Goal: Contribute content: Contribute content

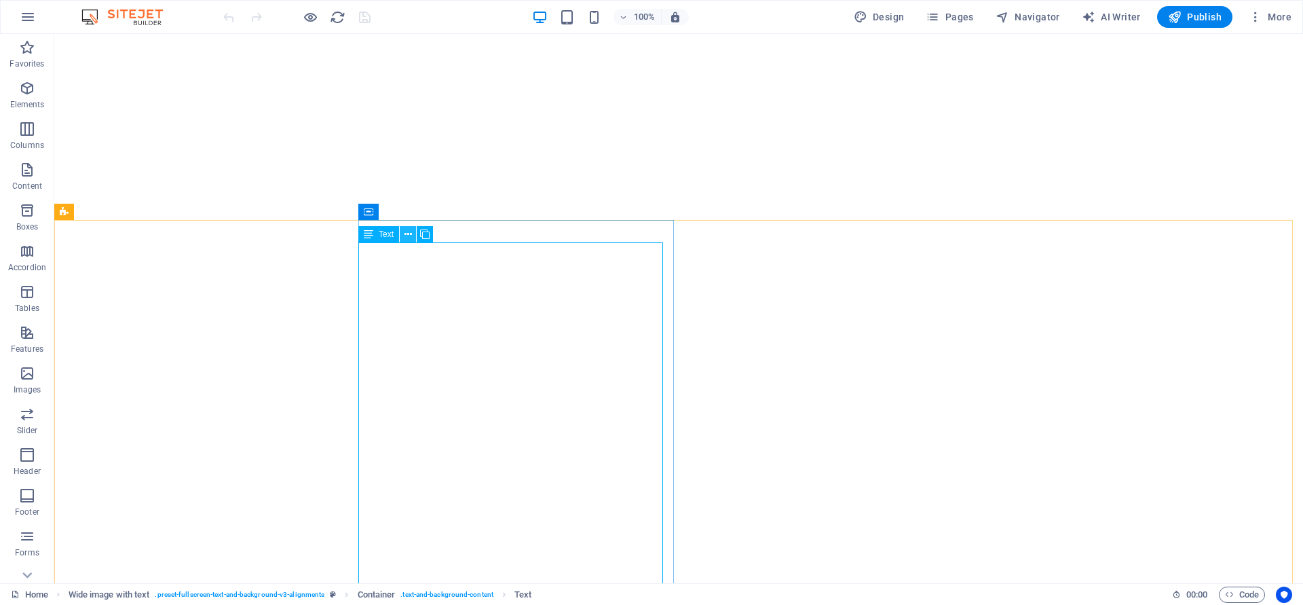
click at [406, 231] on icon at bounding box center [407, 234] width 7 height 14
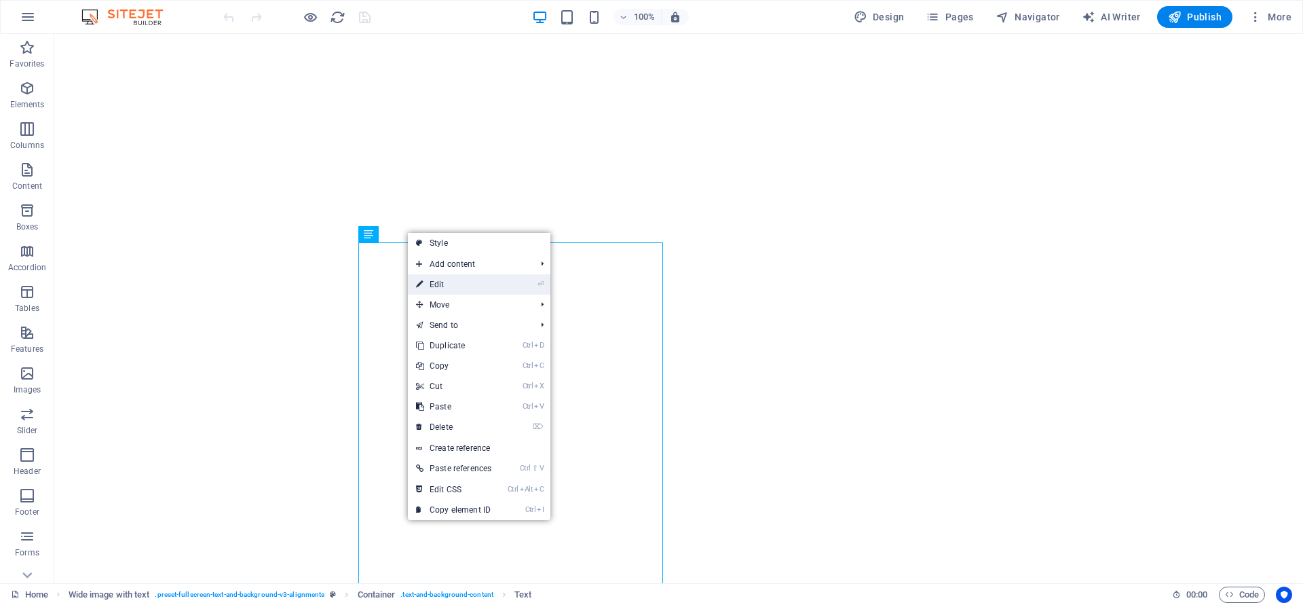
click at [447, 284] on link "⏎ Edit" at bounding box center [454, 284] width 92 height 20
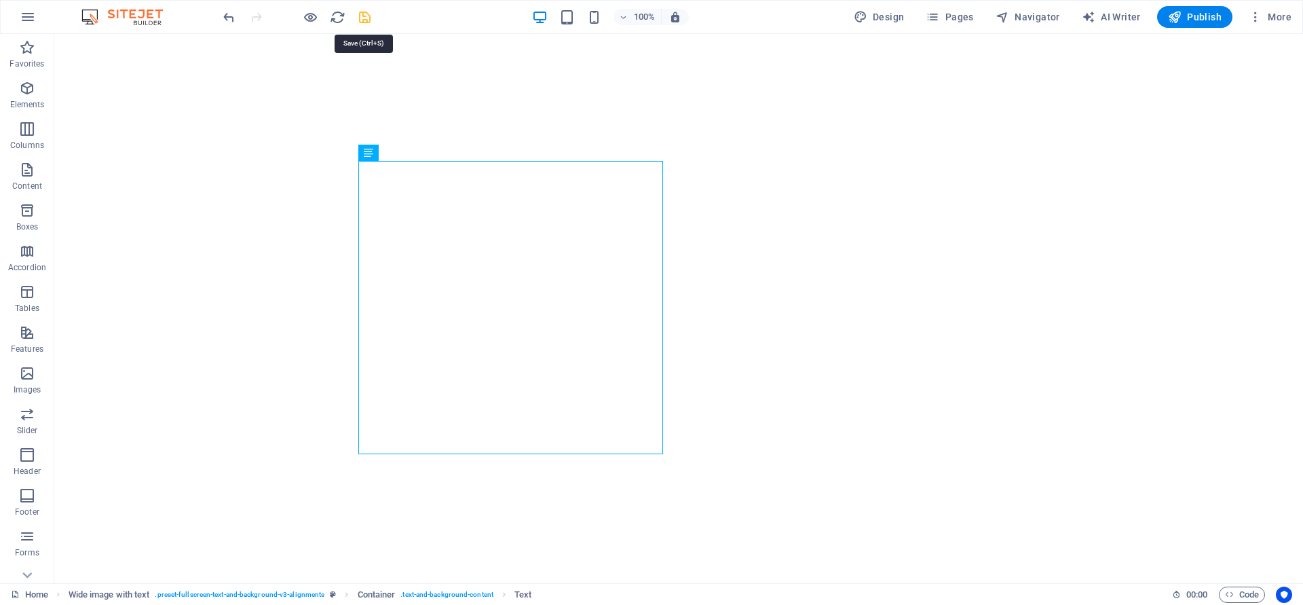
click at [368, 15] on icon "save" at bounding box center [365, 18] width 16 height 16
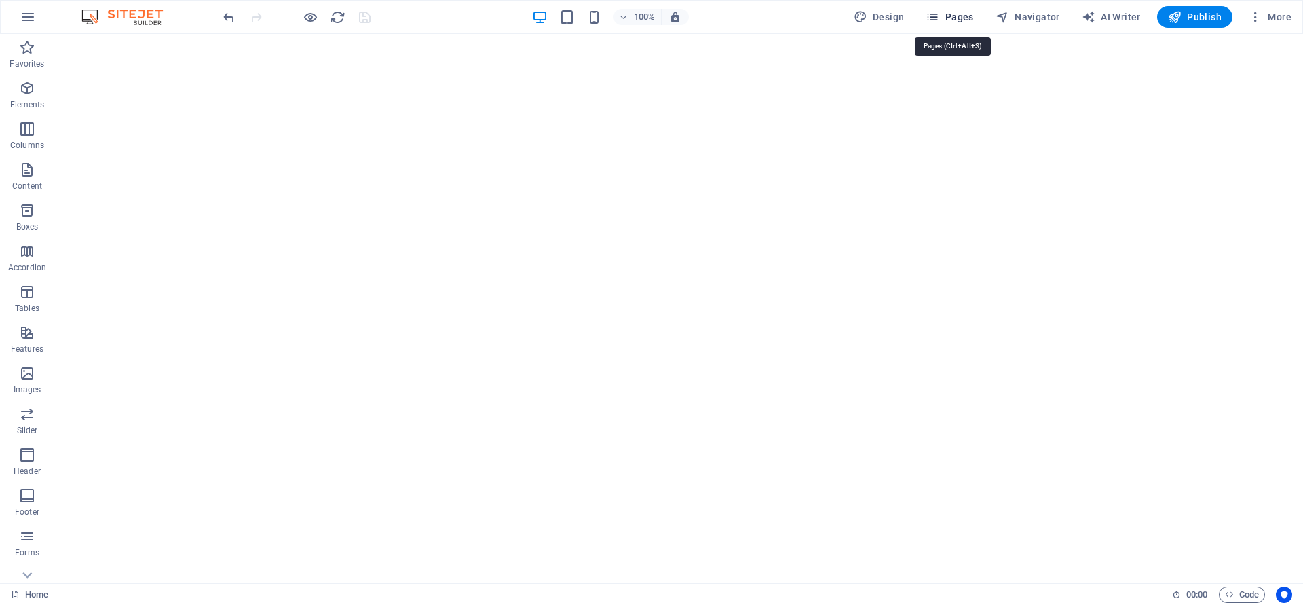
click at [956, 13] on span "Pages" at bounding box center [950, 17] width 48 height 14
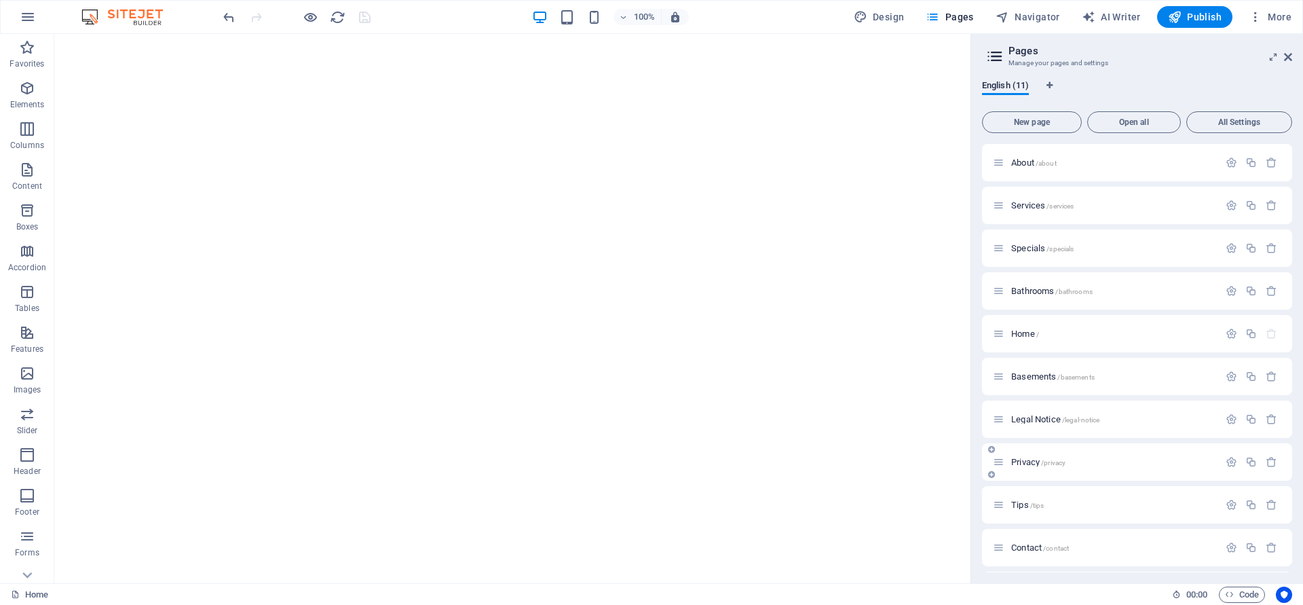
scroll to position [42, 0]
click at [1061, 507] on span "/contact" at bounding box center [1056, 505] width 26 height 7
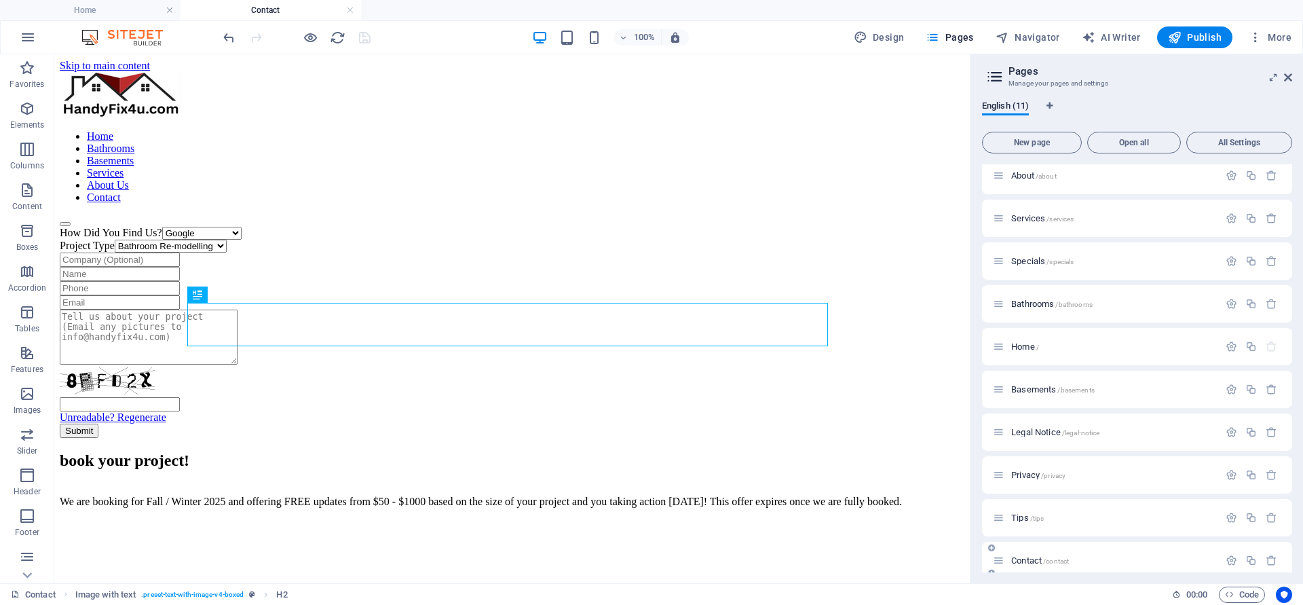
scroll to position [300, 0]
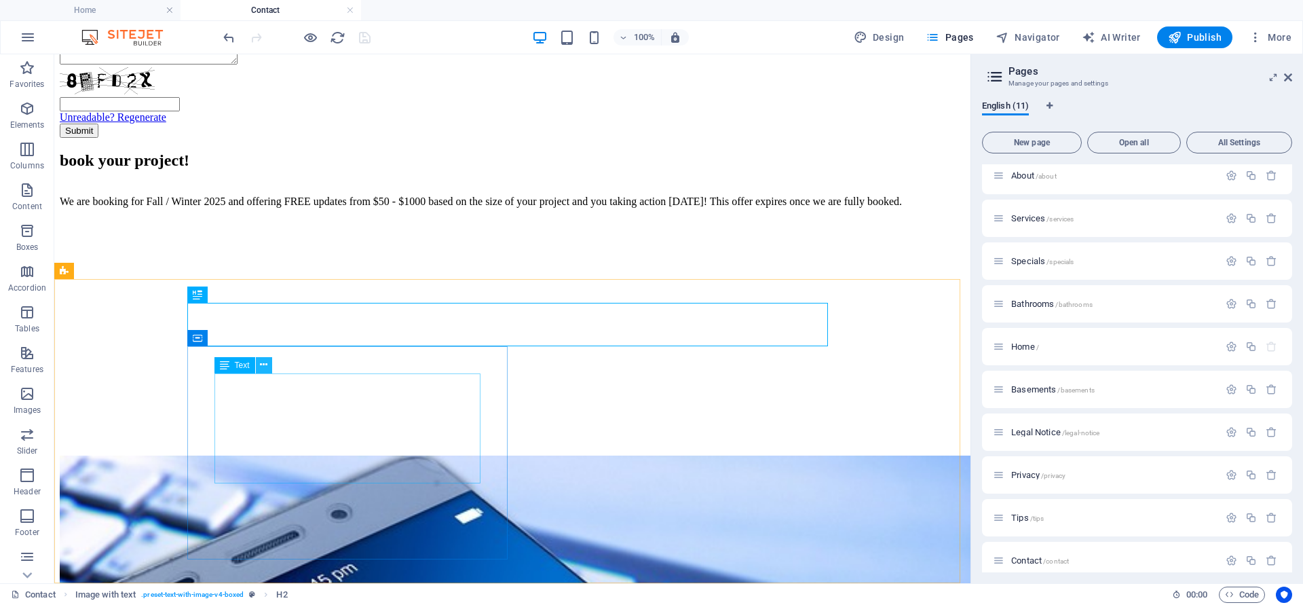
click at [265, 365] on icon at bounding box center [263, 365] width 7 height 14
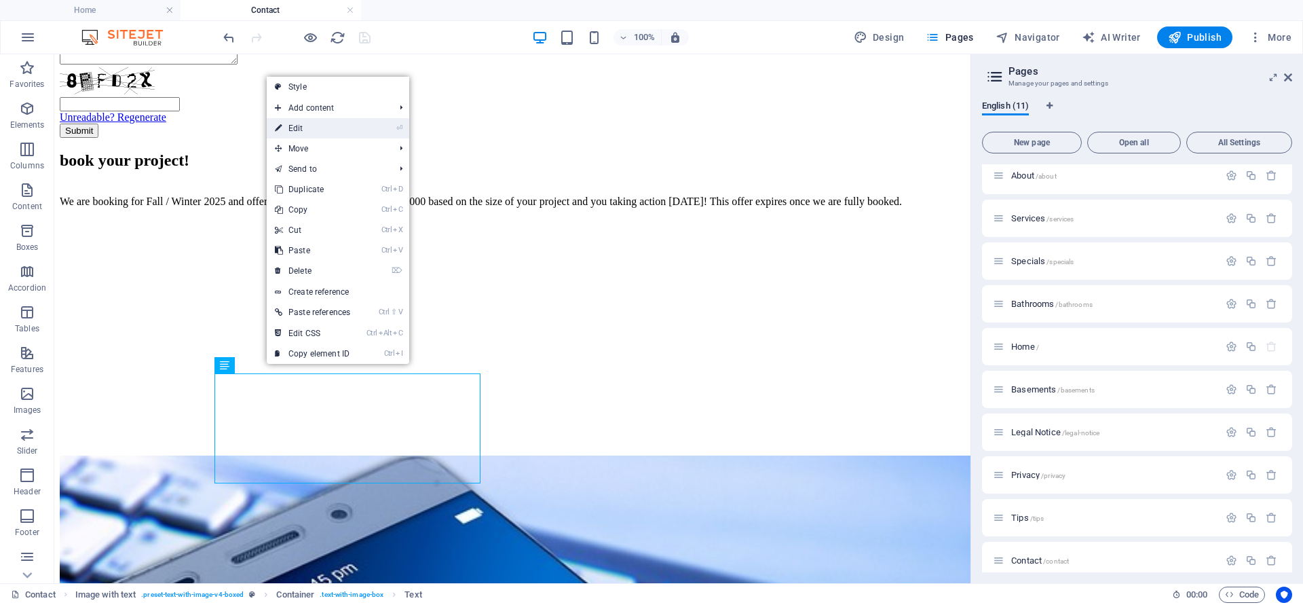
click at [307, 126] on link "⏎ Edit" at bounding box center [313, 128] width 92 height 20
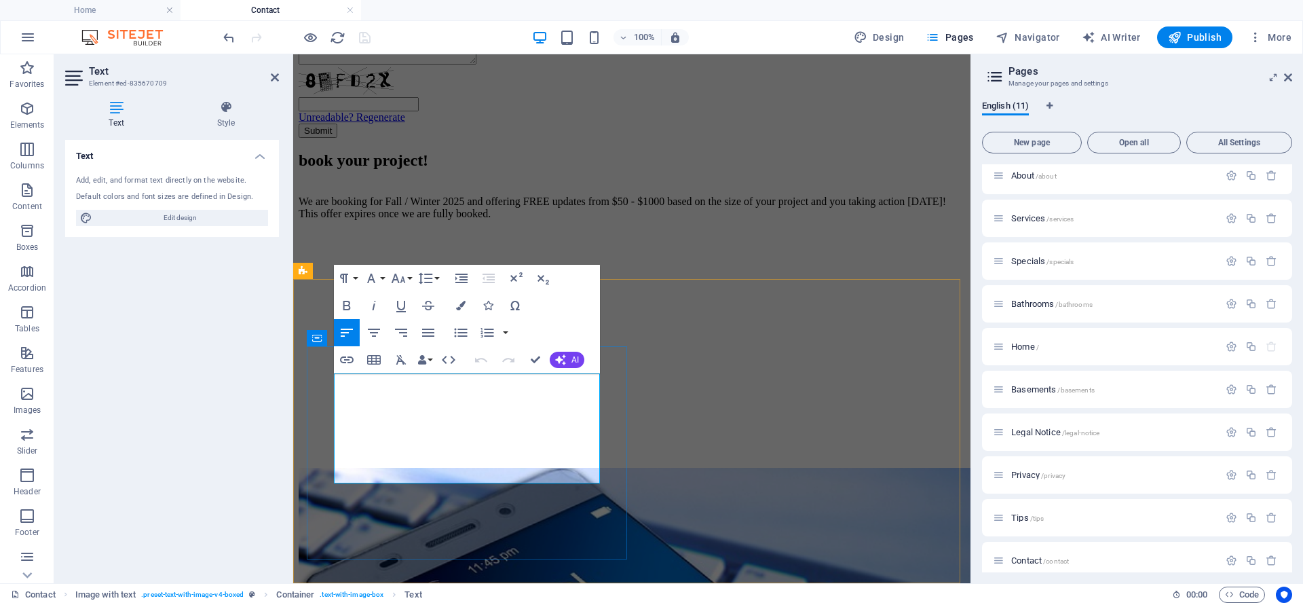
click at [488, 220] on p "We are booking for Fall / Winter 2025 and offering FREE updates from $50 - $100…" at bounding box center [632, 201] width 666 height 37
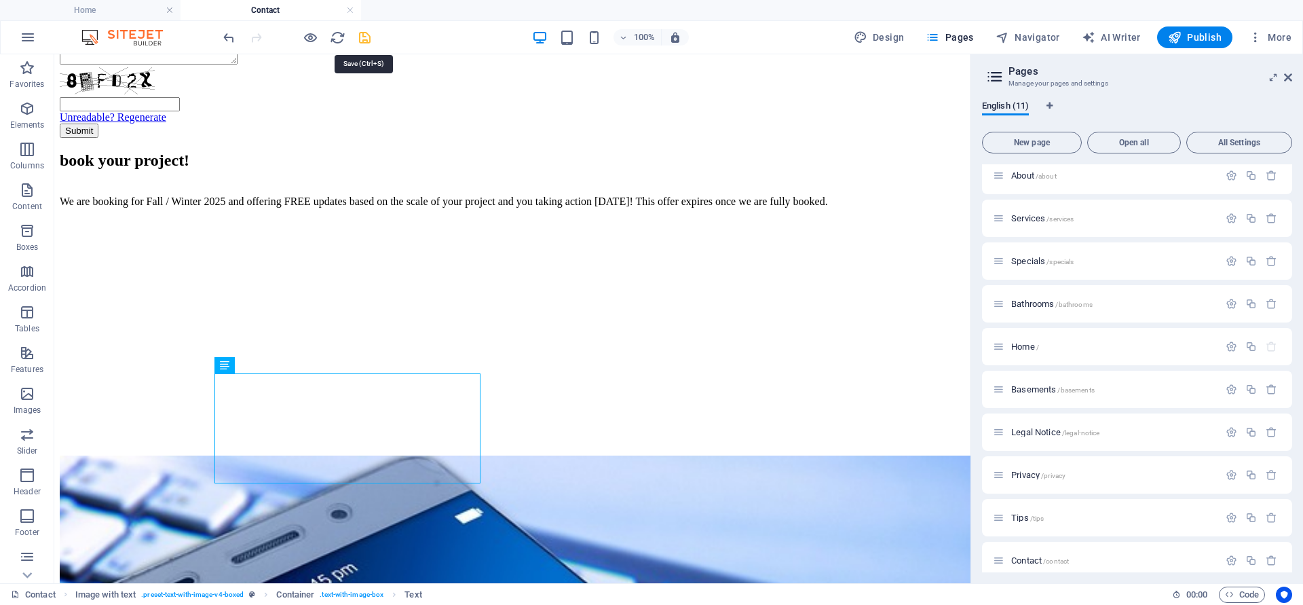
click at [364, 37] on icon "save" at bounding box center [365, 38] width 16 height 16
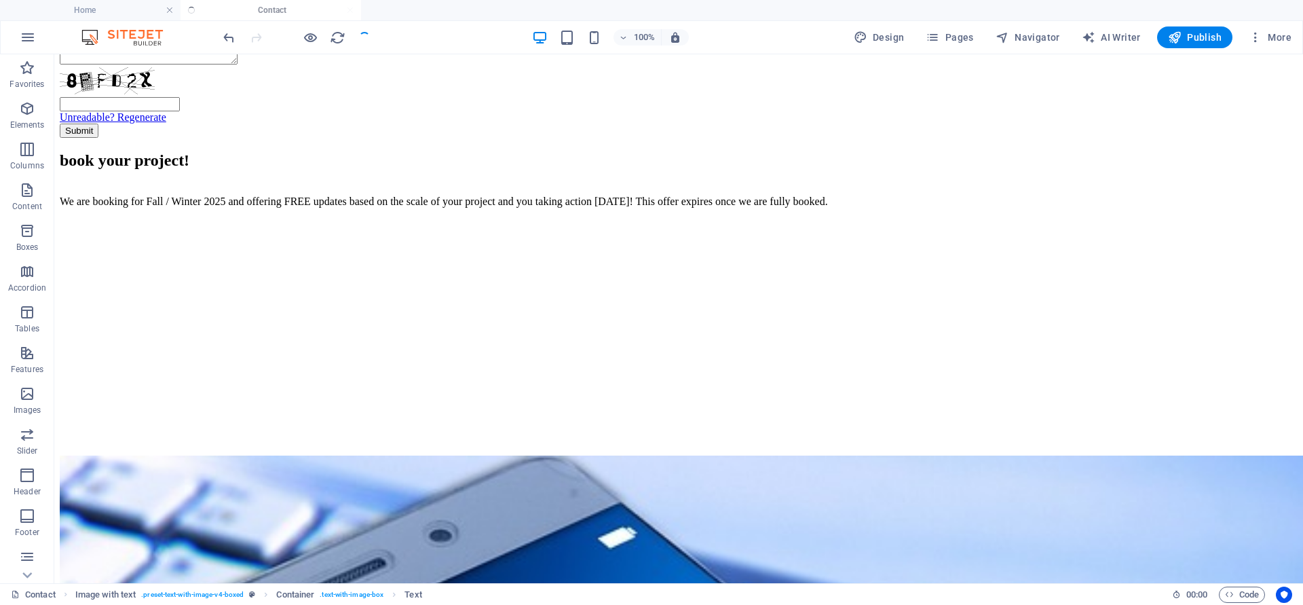
select select
click at [1190, 34] on span "Publish" at bounding box center [1195, 38] width 54 height 14
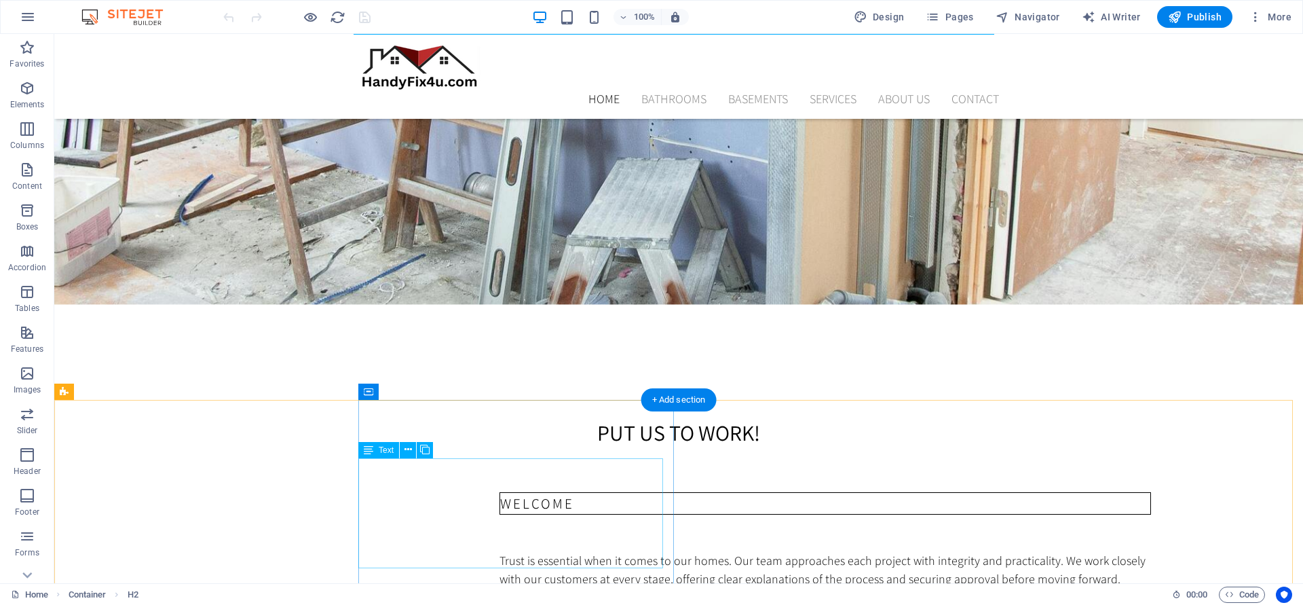
scroll to position [795, 0]
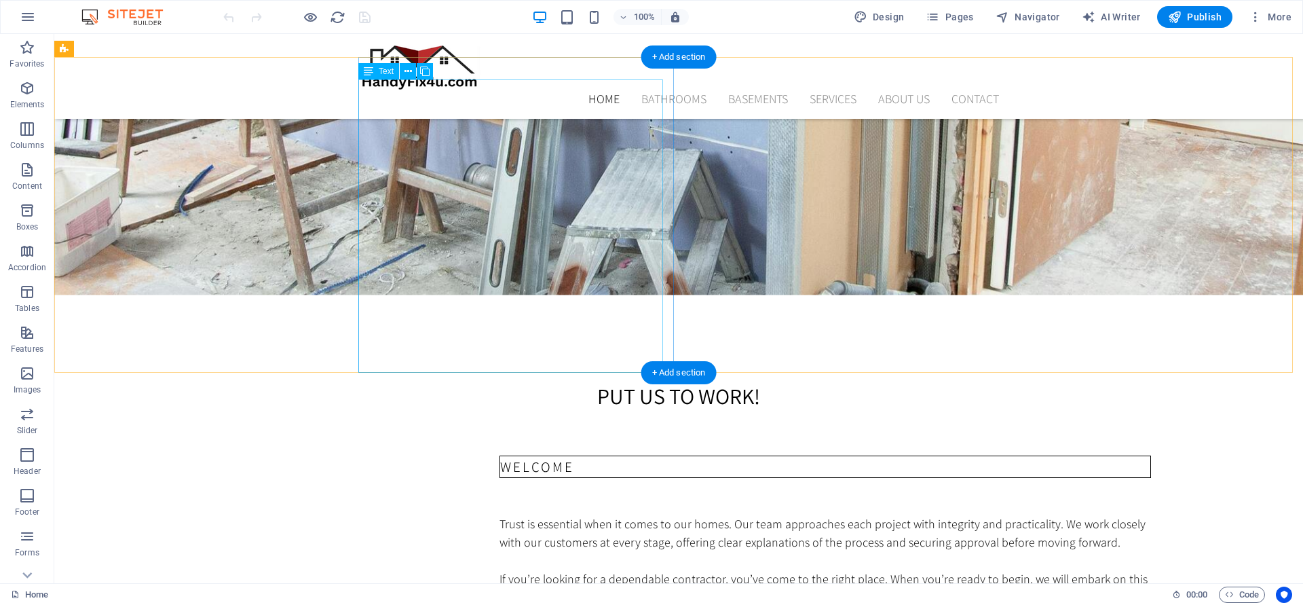
click at [567, 478] on div "Trust is essential when it comes to our homes. Our team approaches each project…" at bounding box center [824, 579] width 651 height 202
click at [568, 478] on div "Trust is essential when it comes to our homes. Our team approaches each project…" at bounding box center [824, 579] width 651 height 202
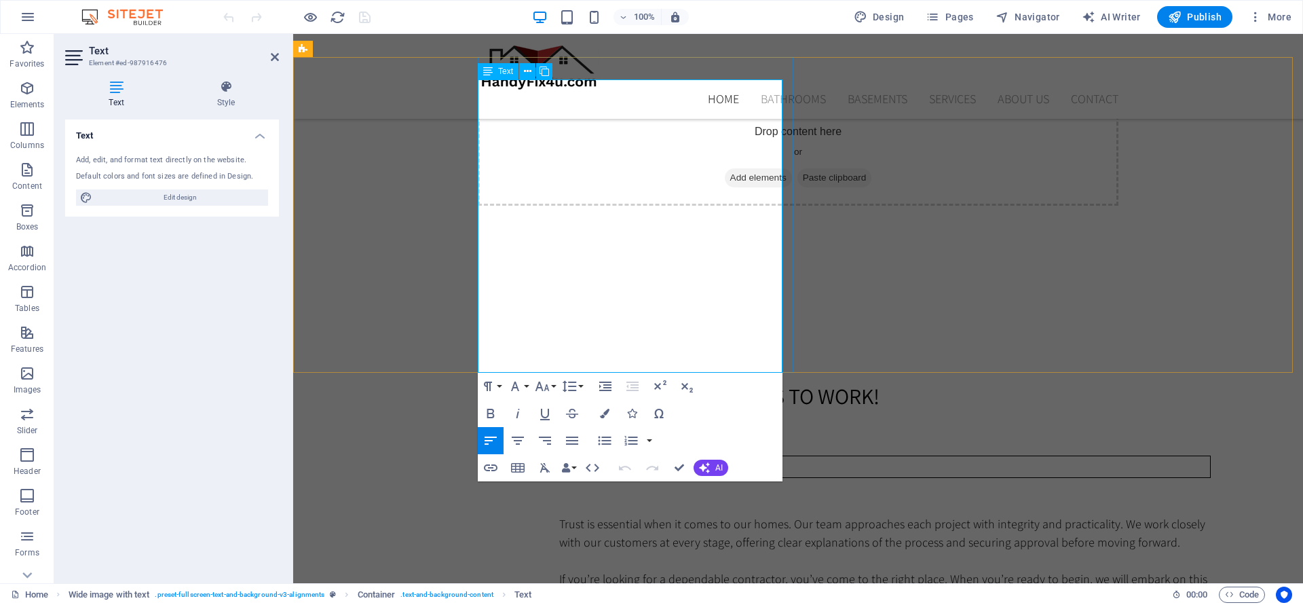
click at [688, 478] on p "Trust is essential when it comes to our homes. Our team approaches each project…" at bounding box center [884, 579] width 651 height 202
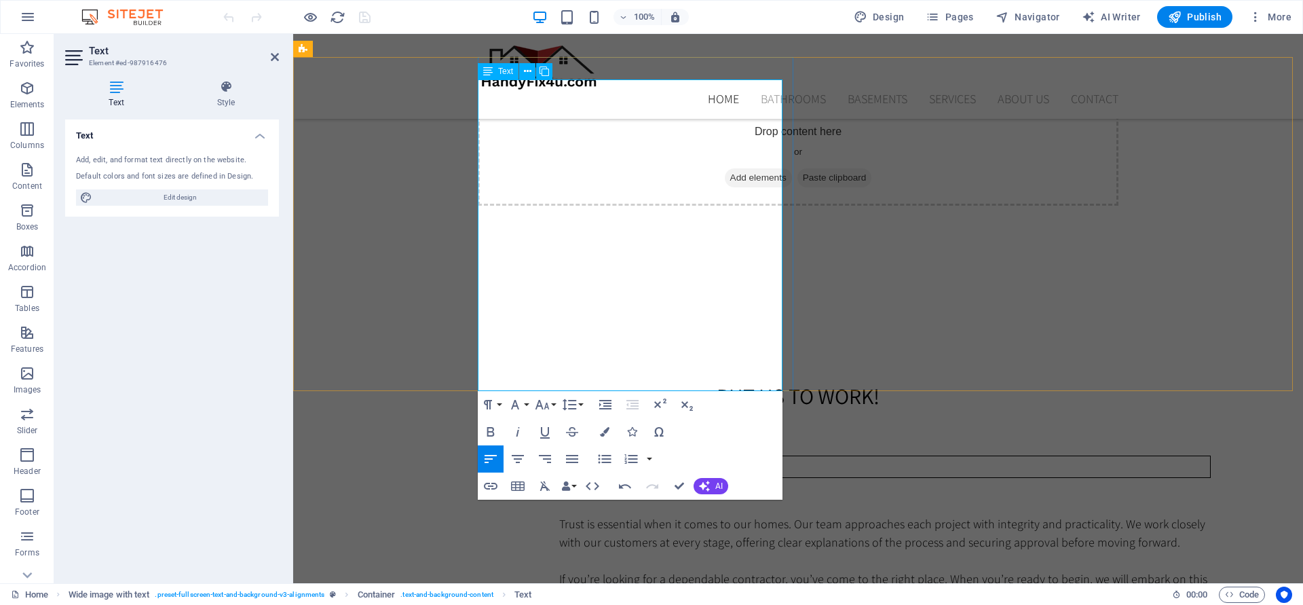
click at [599, 478] on p "Trust is essential when it comes to our homes. Our team approaches each project…" at bounding box center [884, 579] width 651 height 202
drag, startPoint x: 480, startPoint y: 307, endPoint x: 704, endPoint y: 368, distance: 232.3
click at [704, 478] on p "Trust is essential when it comes to our homes. Our team approaches each project…" at bounding box center [884, 579] width 651 height 202
click at [712, 485] on button "AI" at bounding box center [711, 486] width 35 height 16
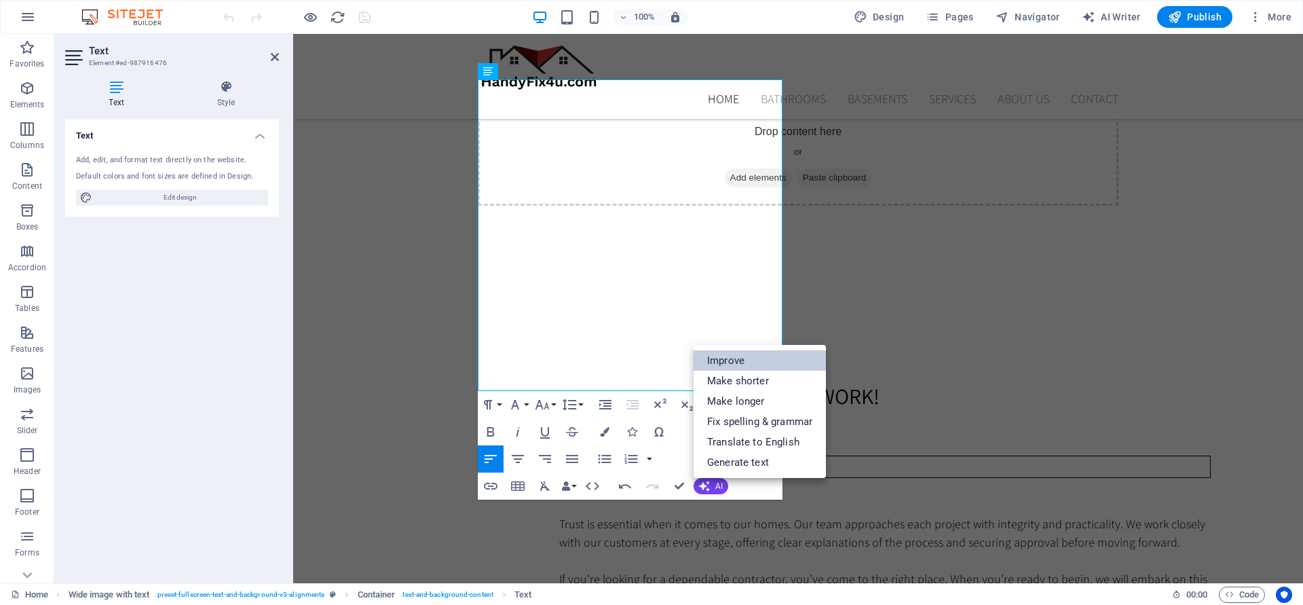
click at [744, 362] on link "Improve" at bounding box center [760, 360] width 132 height 20
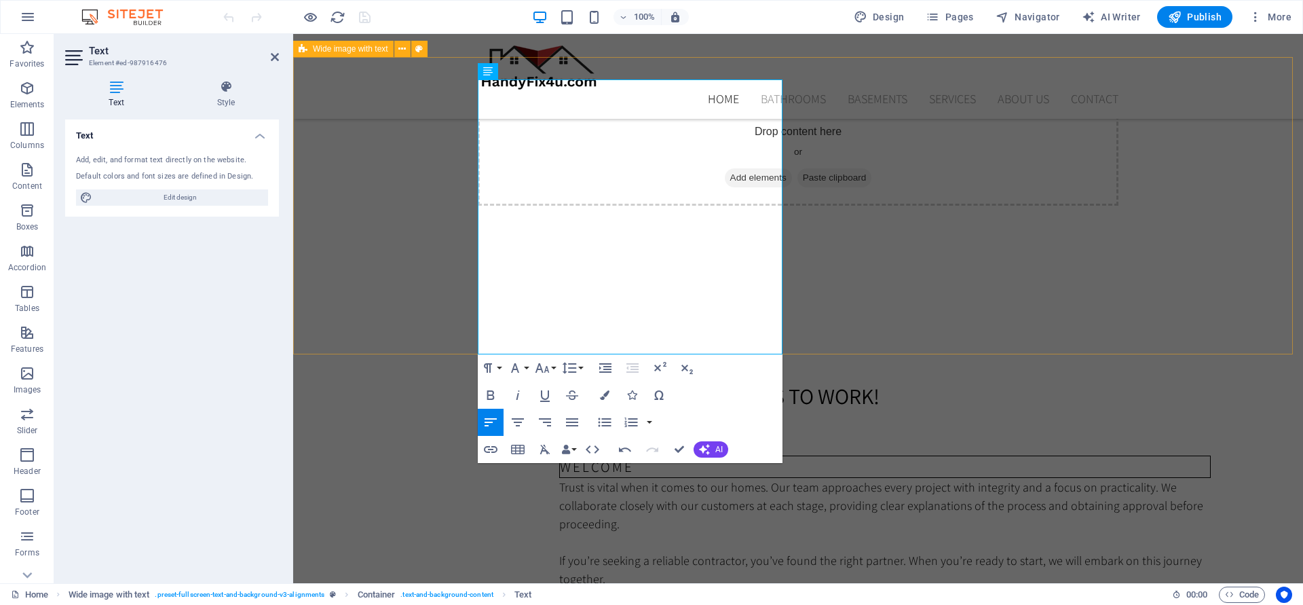
drag, startPoint x: 553, startPoint y: 332, endPoint x: 472, endPoint y: 322, distance: 81.4
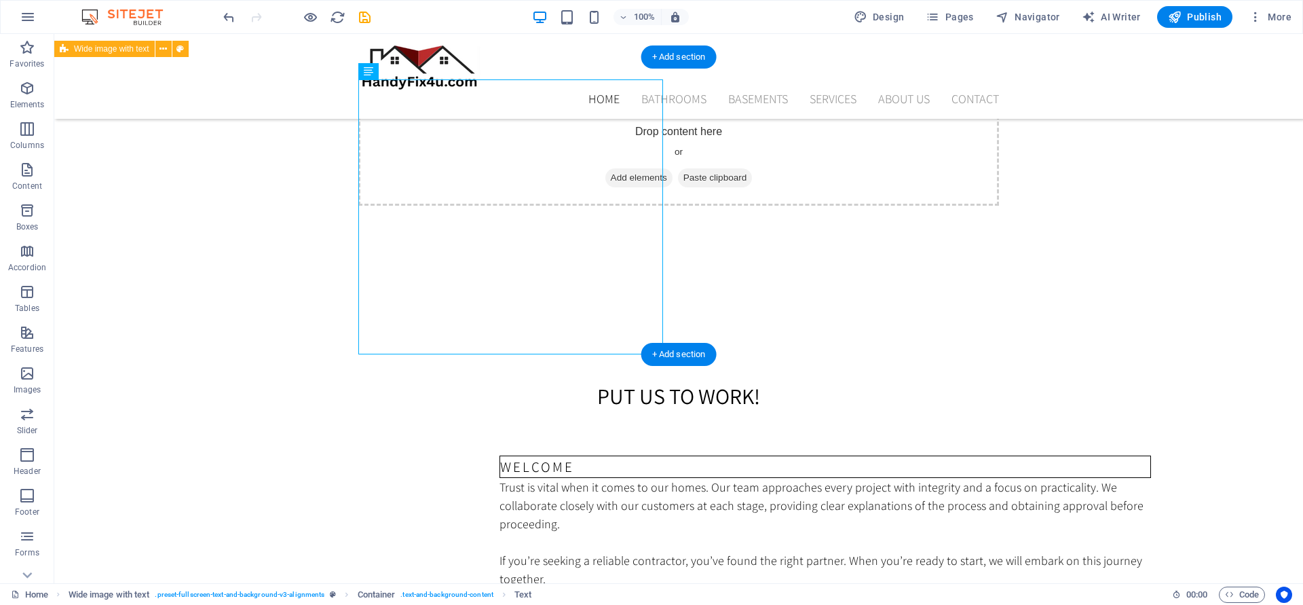
drag, startPoint x: 472, startPoint y: 303, endPoint x: 472, endPoint y: 279, distance: 24.4
click at [499, 478] on div "Trust is vital when it comes to our homes. Our team approaches every project wi…" at bounding box center [824, 569] width 651 height 183
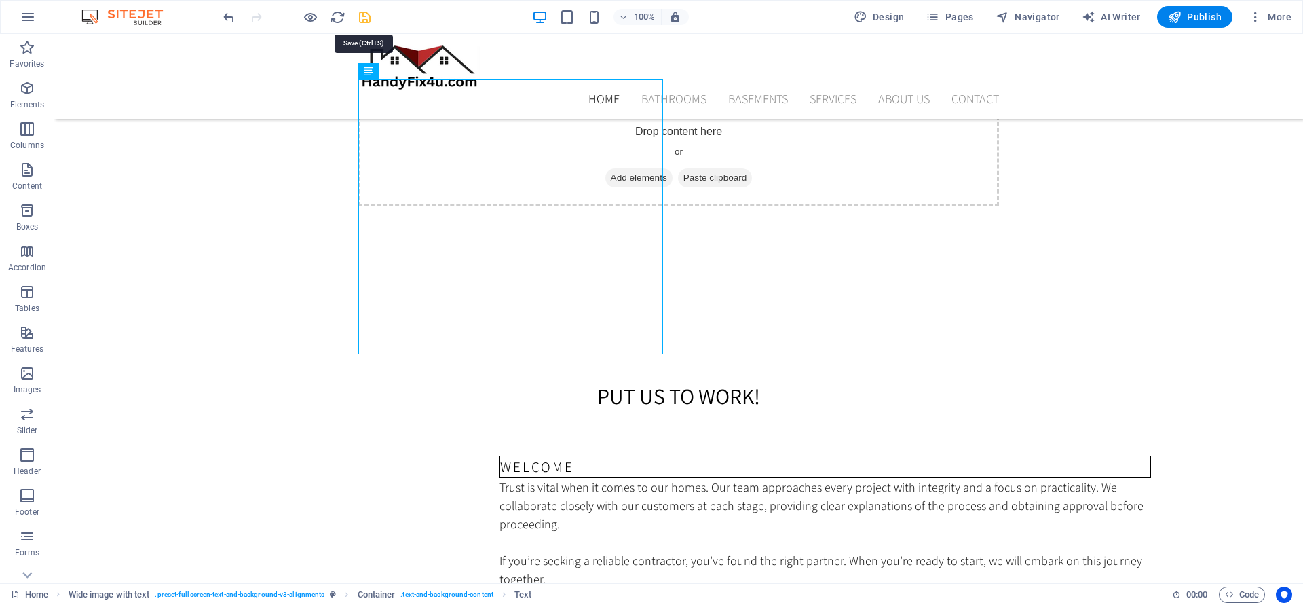
click at [363, 16] on icon "save" at bounding box center [365, 18] width 16 height 16
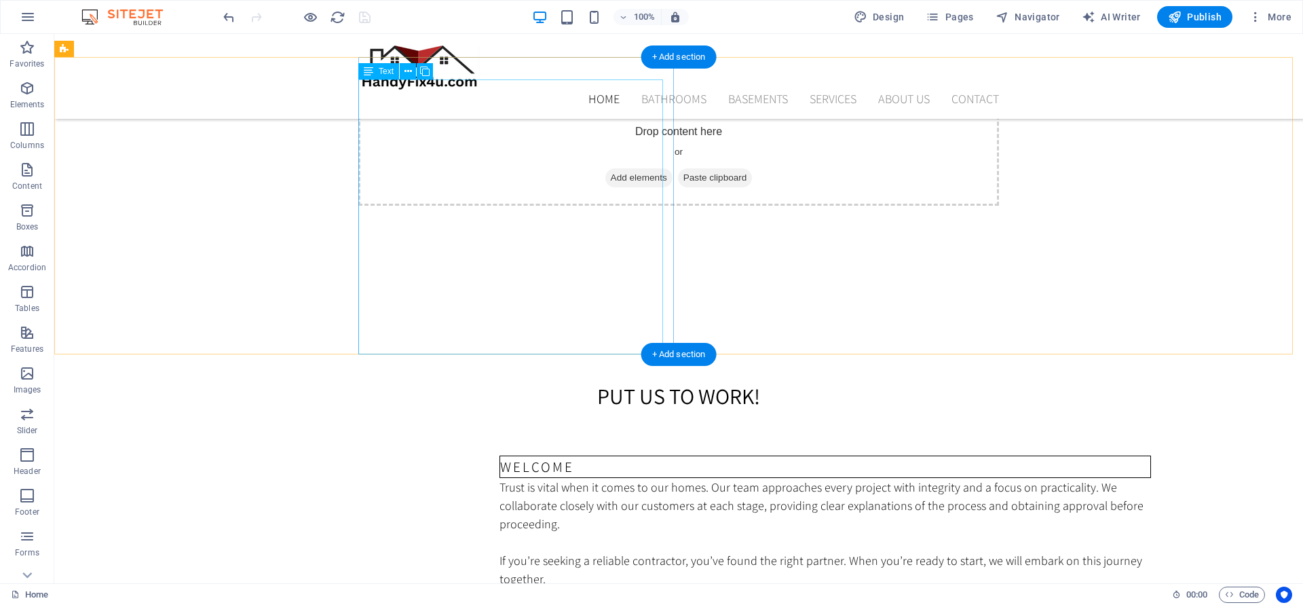
click at [499, 478] on div "Trust is vital when it comes to our homes. Our team approaches every project wi…" at bounding box center [824, 569] width 651 height 183
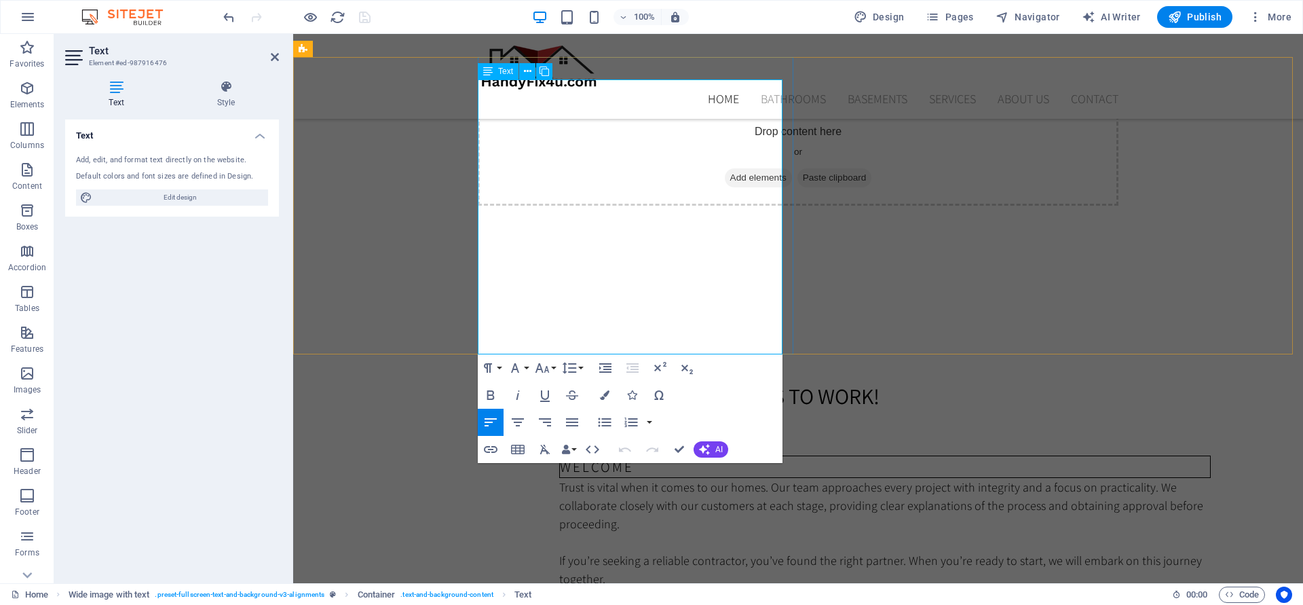
drag, startPoint x: 478, startPoint y: 269, endPoint x: 651, endPoint y: 326, distance: 181.5
click at [651, 478] on p "Trust is vital when it comes to our homes. Our team approaches every project wi…" at bounding box center [884, 560] width 651 height 165
copy p "We currently have openings for Fall and Winter. To encourage more bookings, we …"
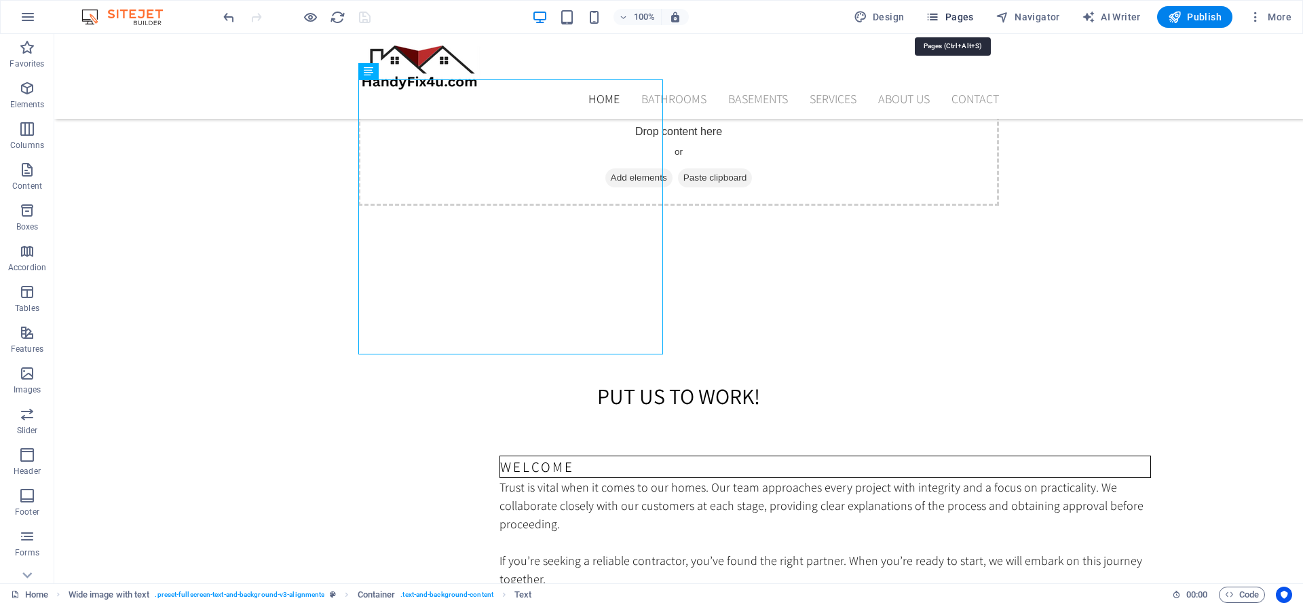
click at [962, 17] on span "Pages" at bounding box center [950, 17] width 48 height 14
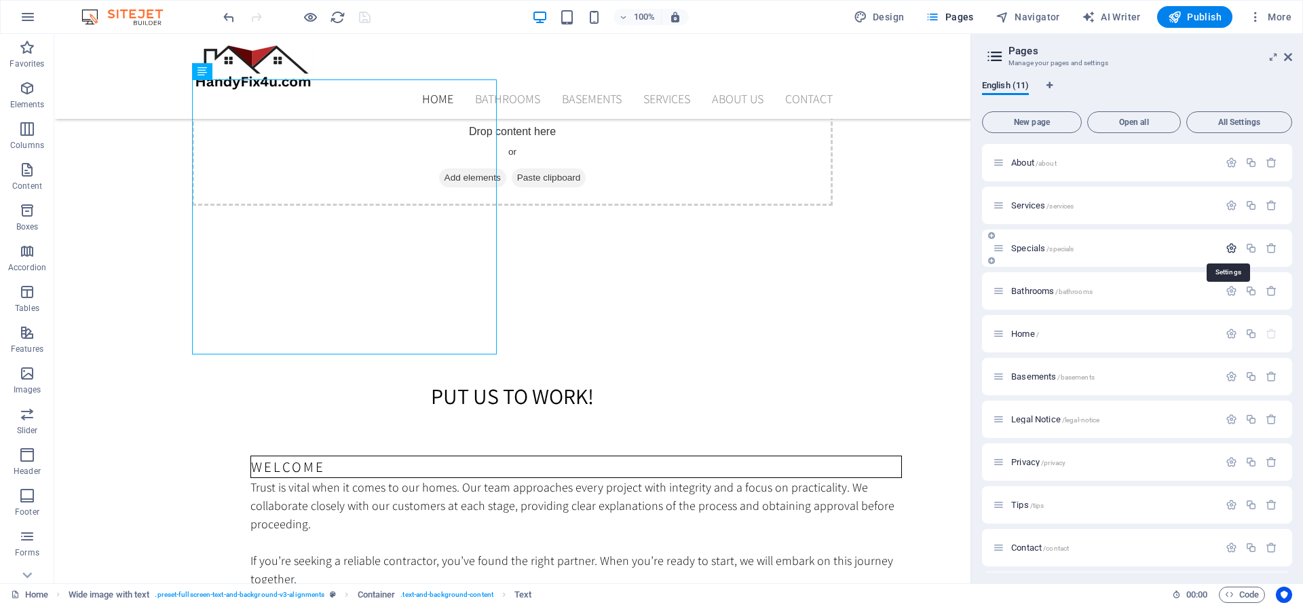
click at [1228, 252] on icon "button" at bounding box center [1232, 248] width 12 height 12
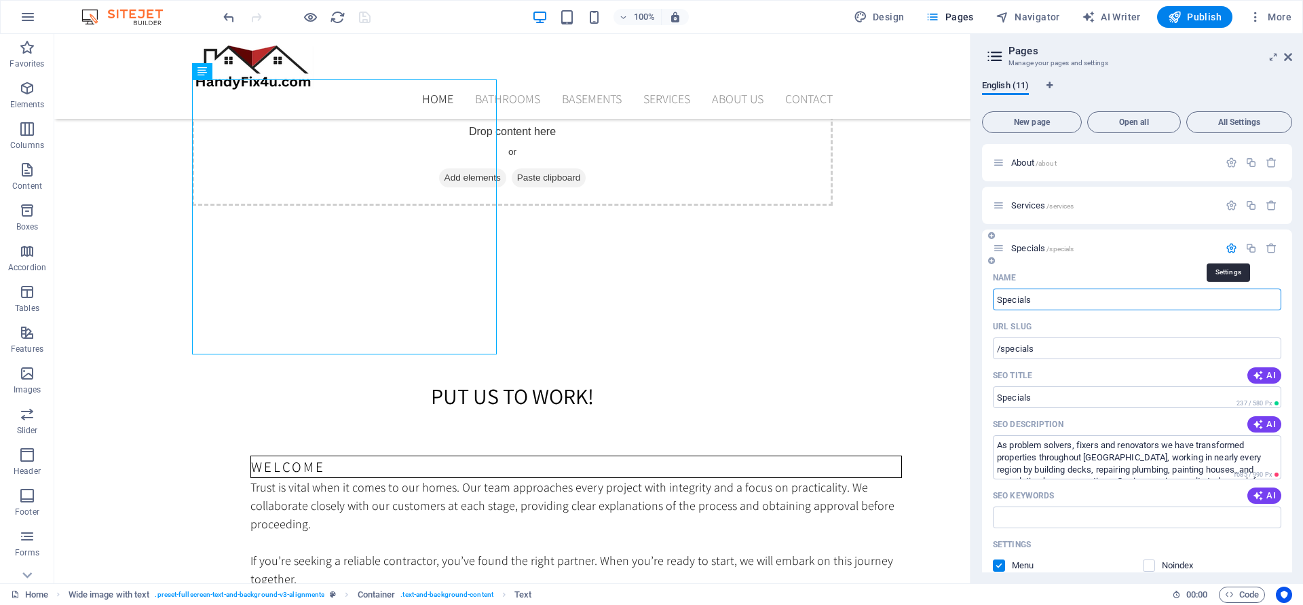
click at [1228, 252] on icon "button" at bounding box center [1232, 248] width 12 height 12
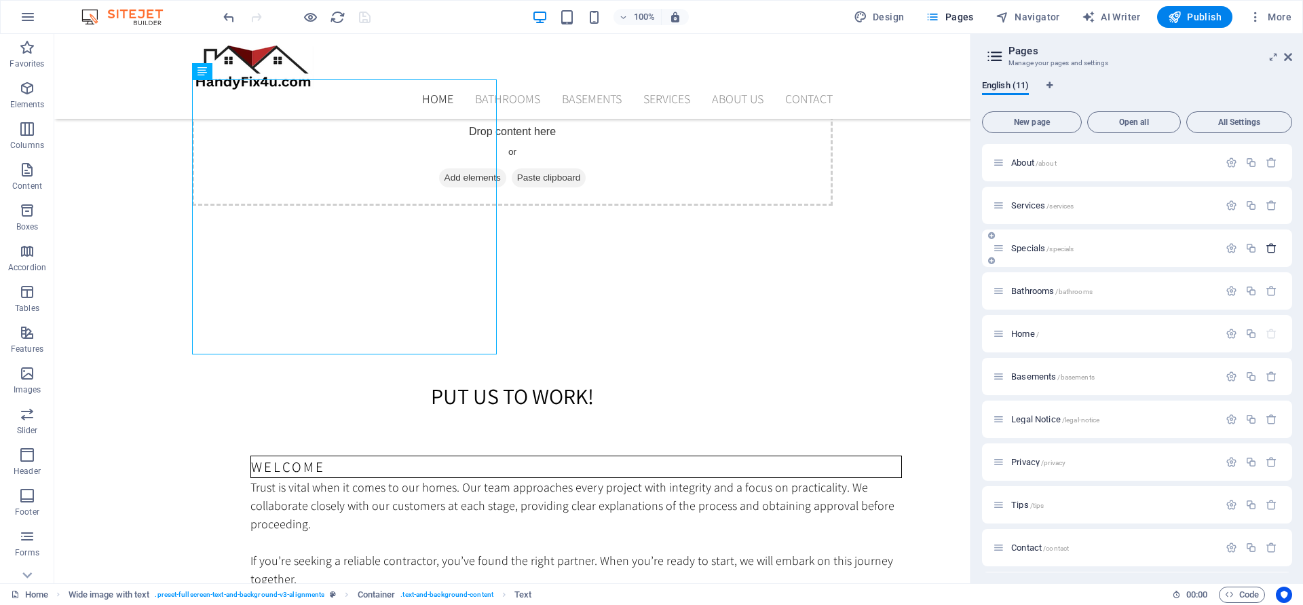
click at [1269, 249] on icon "button" at bounding box center [1272, 248] width 12 height 12
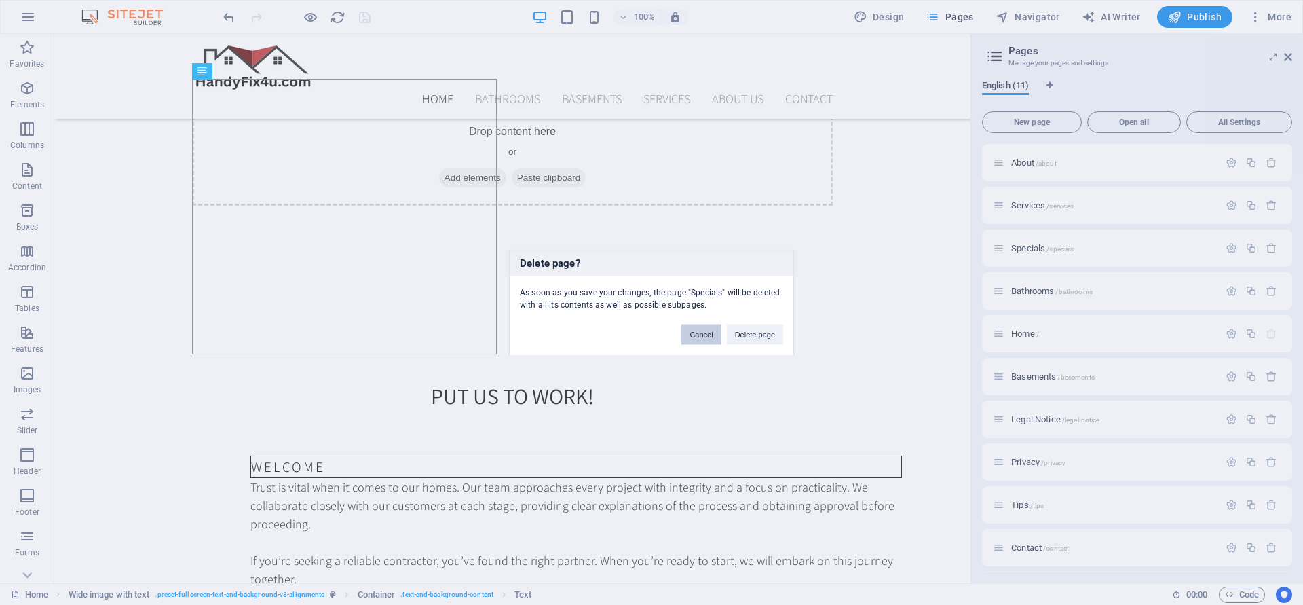
click at [708, 335] on button "Cancel" at bounding box center [700, 334] width 39 height 20
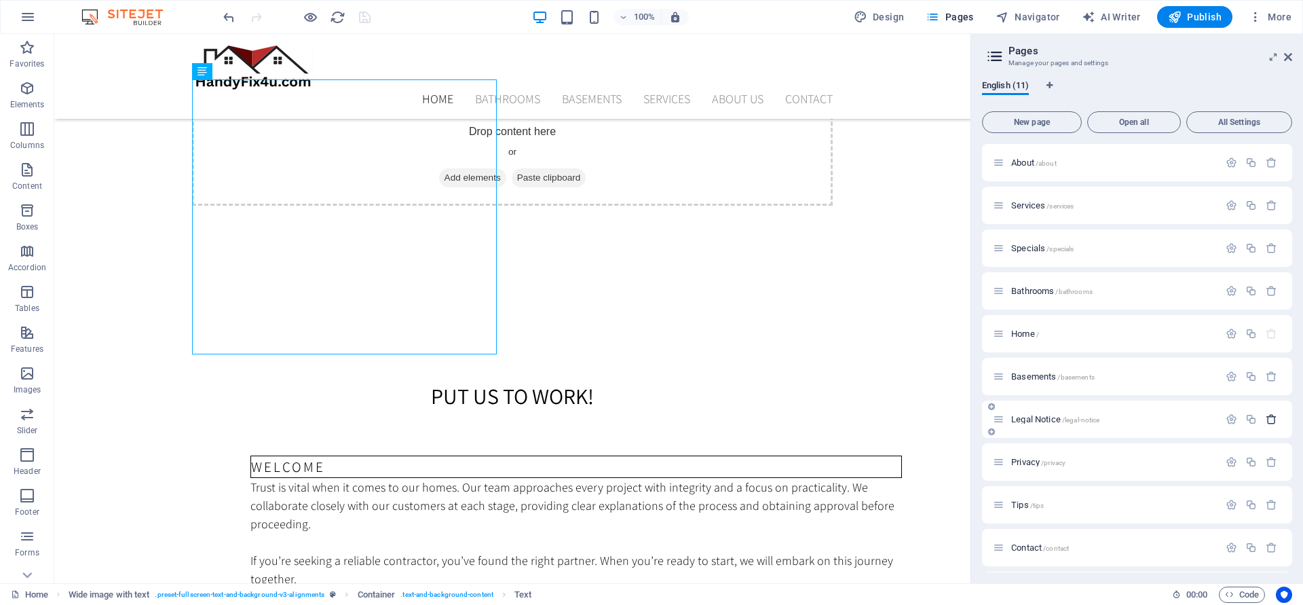
click at [1269, 421] on icon "button" at bounding box center [1272, 419] width 12 height 12
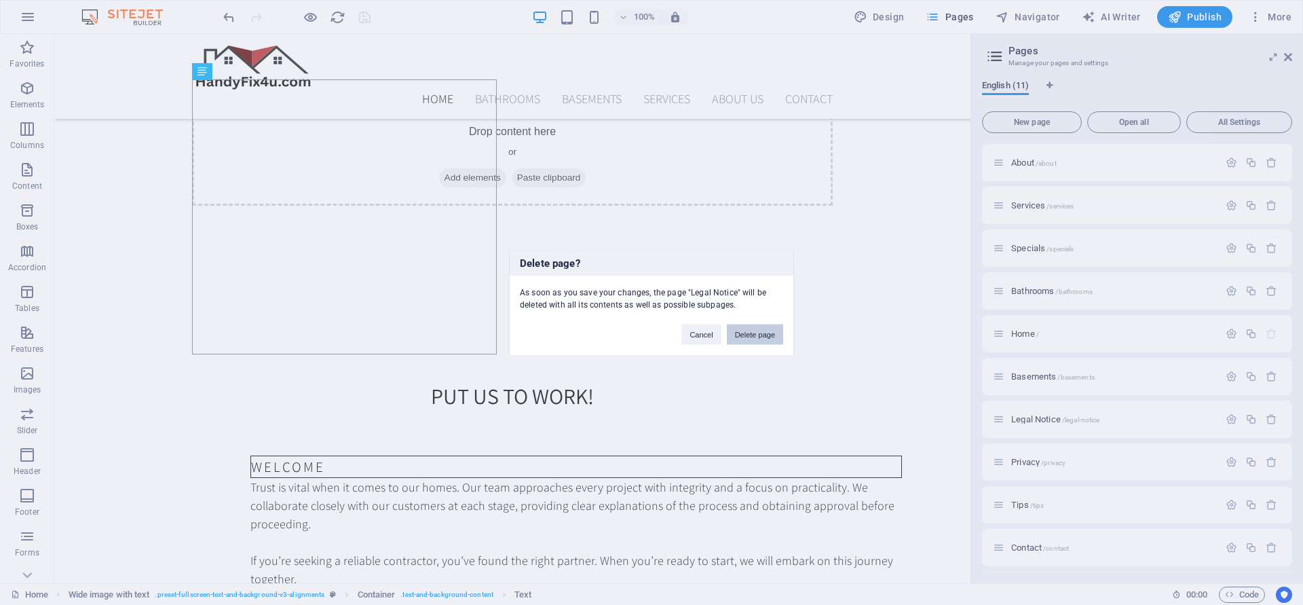
click at [747, 334] on button "Delete page" at bounding box center [755, 334] width 56 height 20
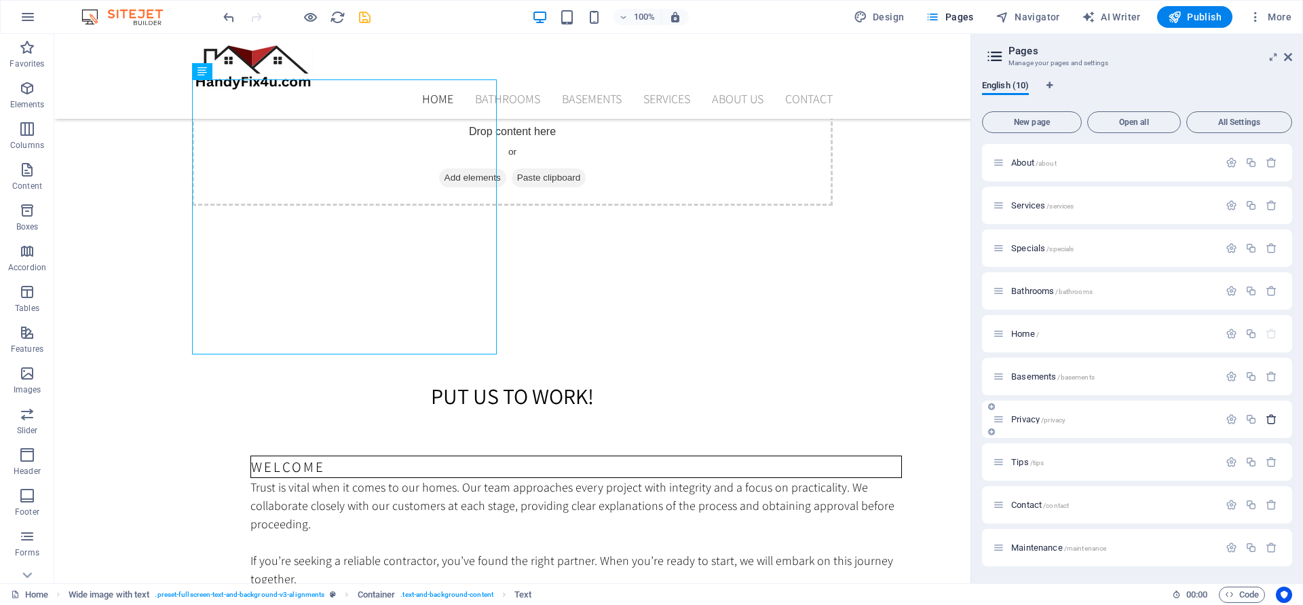
click at [1270, 417] on icon "button" at bounding box center [1272, 419] width 12 height 12
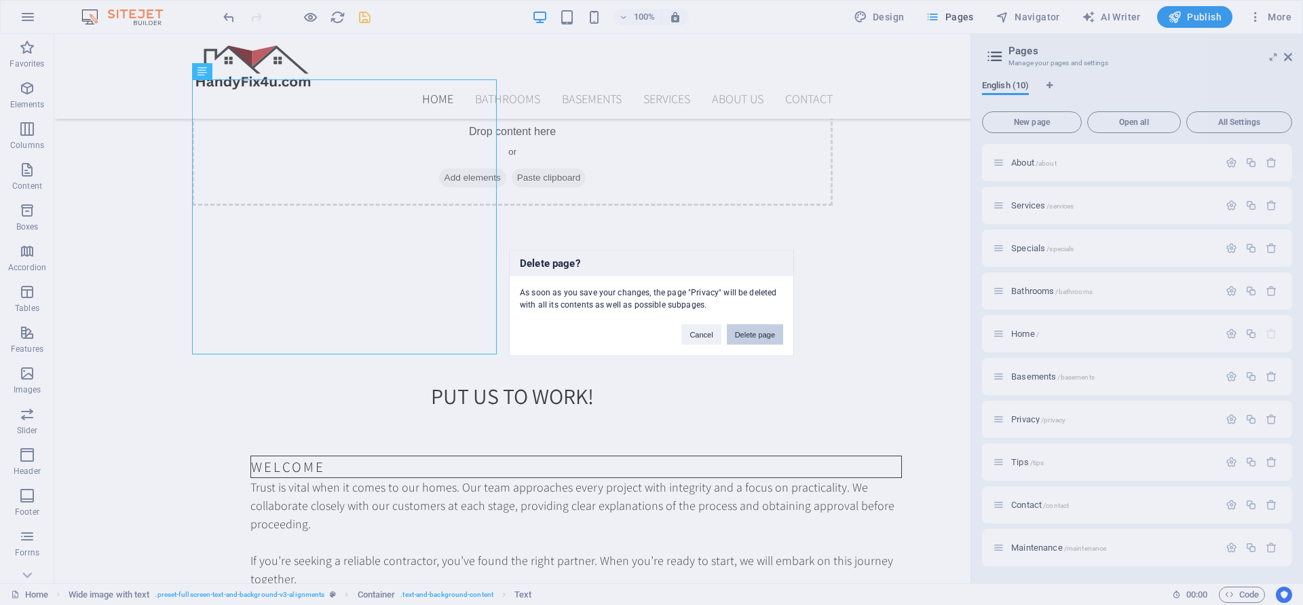
click at [757, 334] on button "Delete page" at bounding box center [755, 334] width 56 height 20
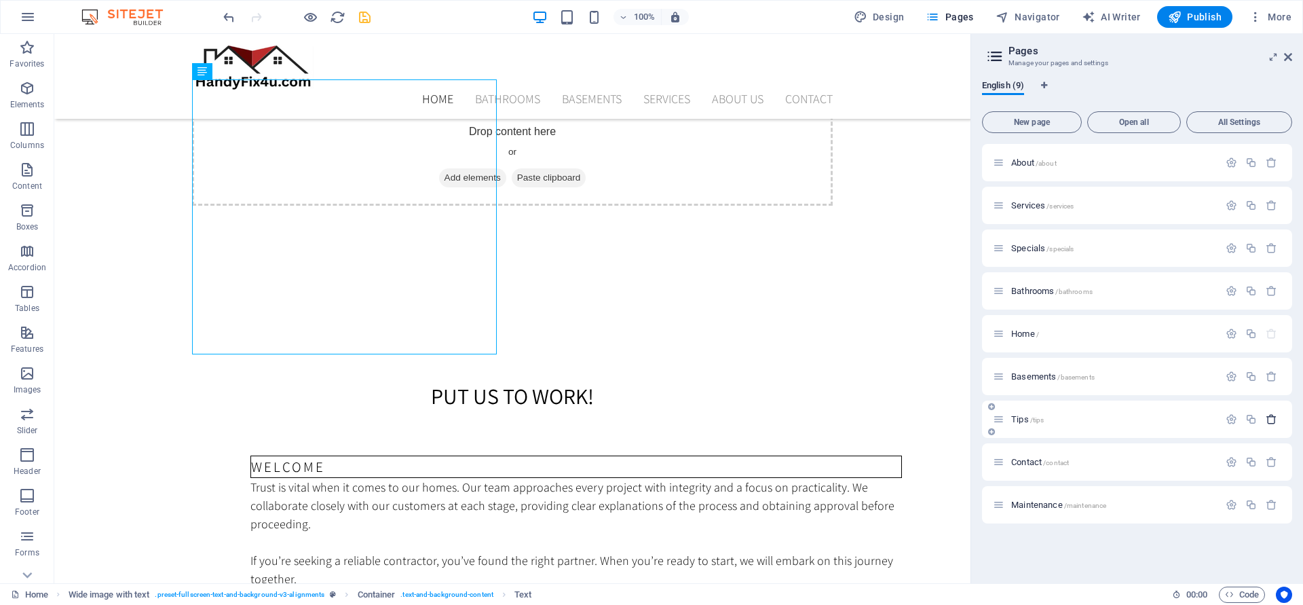
click at [1271, 419] on icon "button" at bounding box center [1272, 419] width 12 height 12
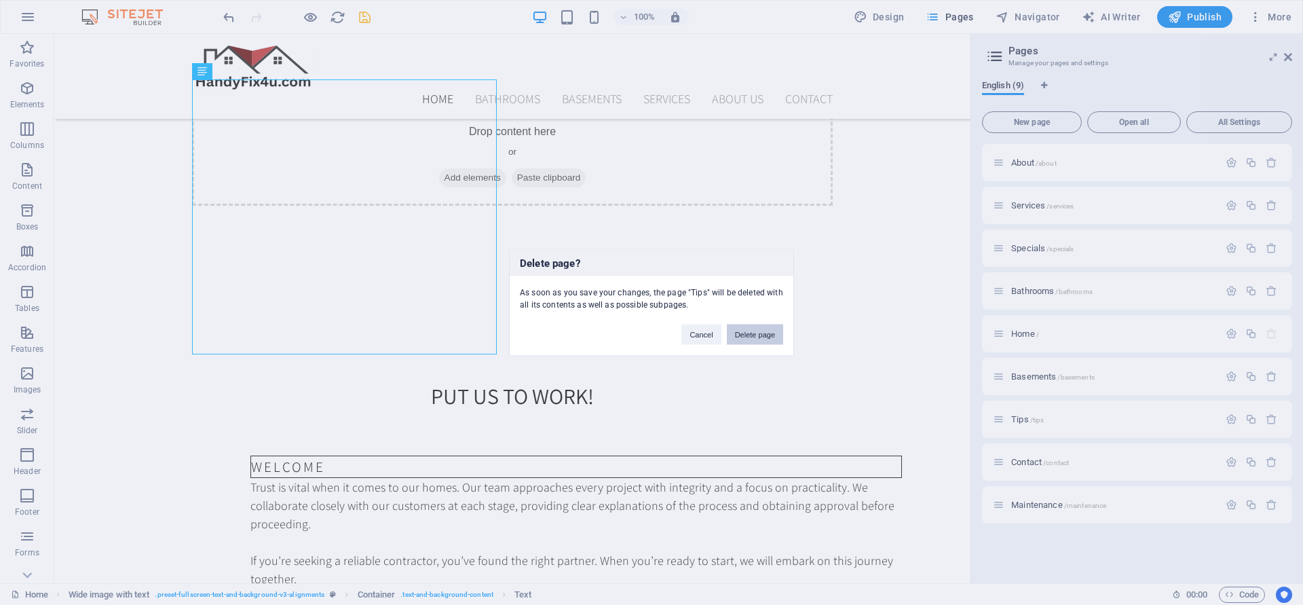
click at [776, 334] on button "Delete page" at bounding box center [755, 334] width 56 height 20
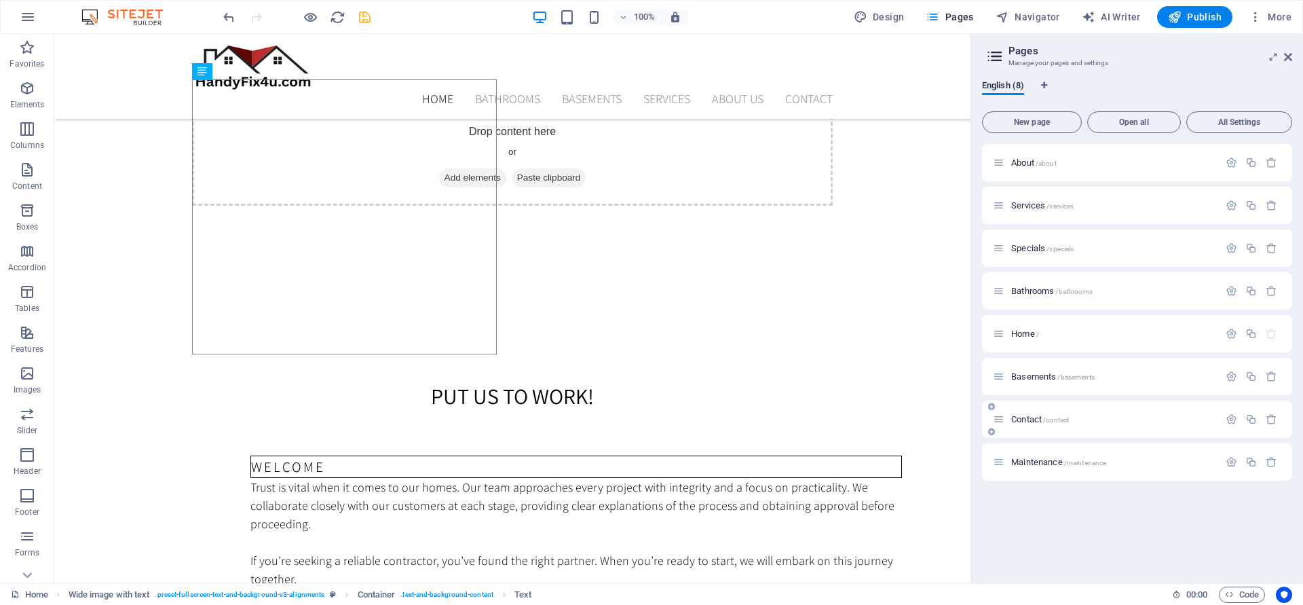
click at [1171, 420] on p "Contact /contact" at bounding box center [1113, 419] width 204 height 9
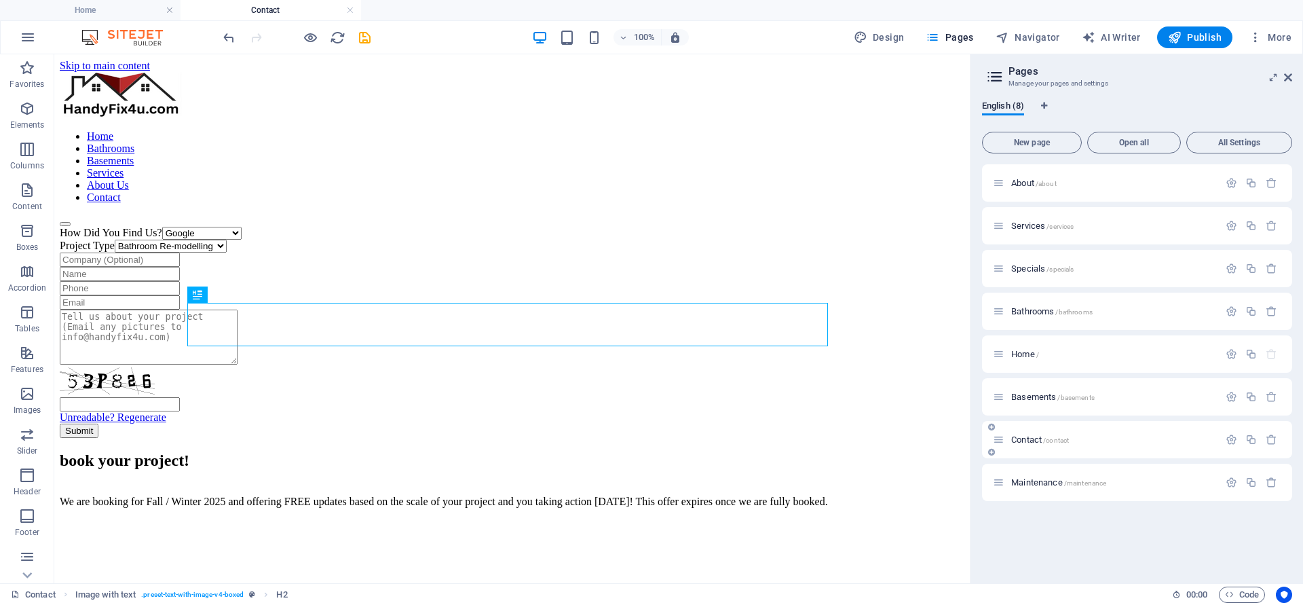
scroll to position [300, 0]
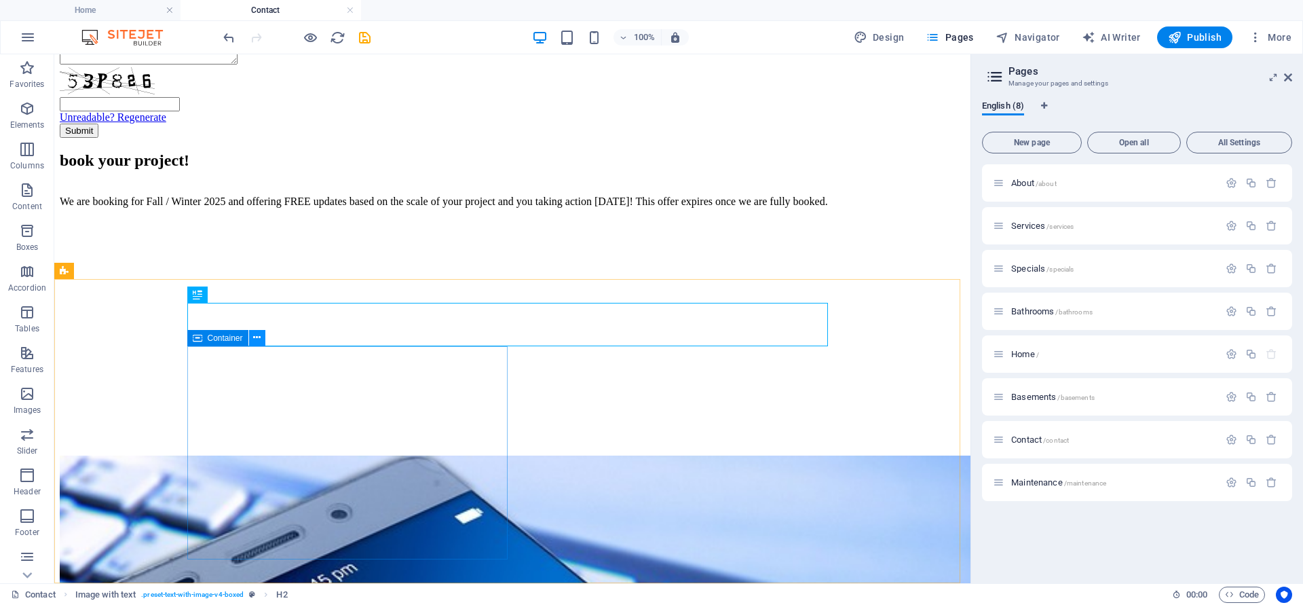
click at [259, 339] on icon at bounding box center [256, 337] width 7 height 14
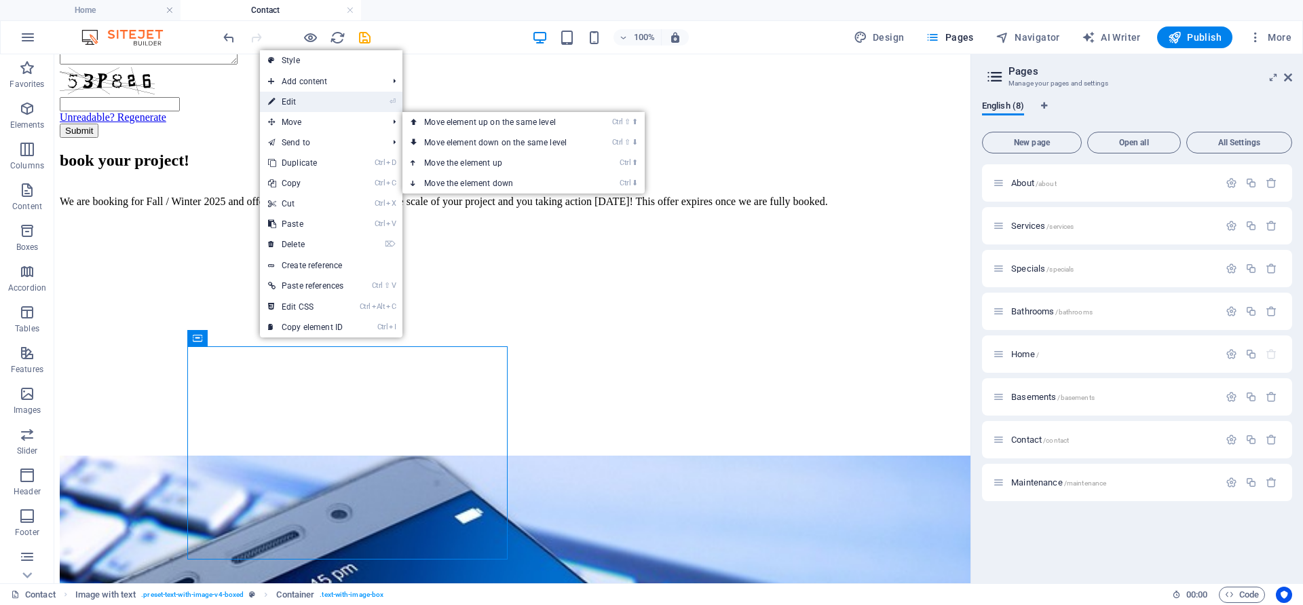
click at [295, 94] on link "⏎ Edit" at bounding box center [306, 102] width 92 height 20
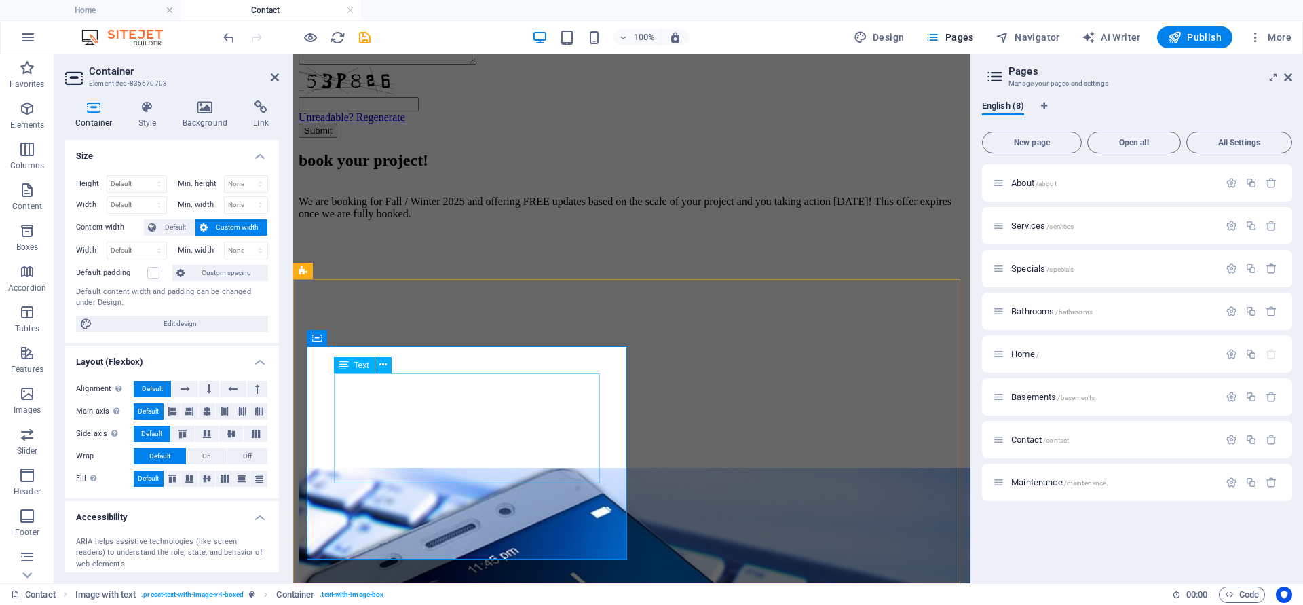
click at [339, 243] on div "We are booking for Fall / Winter 2025 and offering FREE updates based on the sc…" at bounding box center [632, 213] width 666 height 60
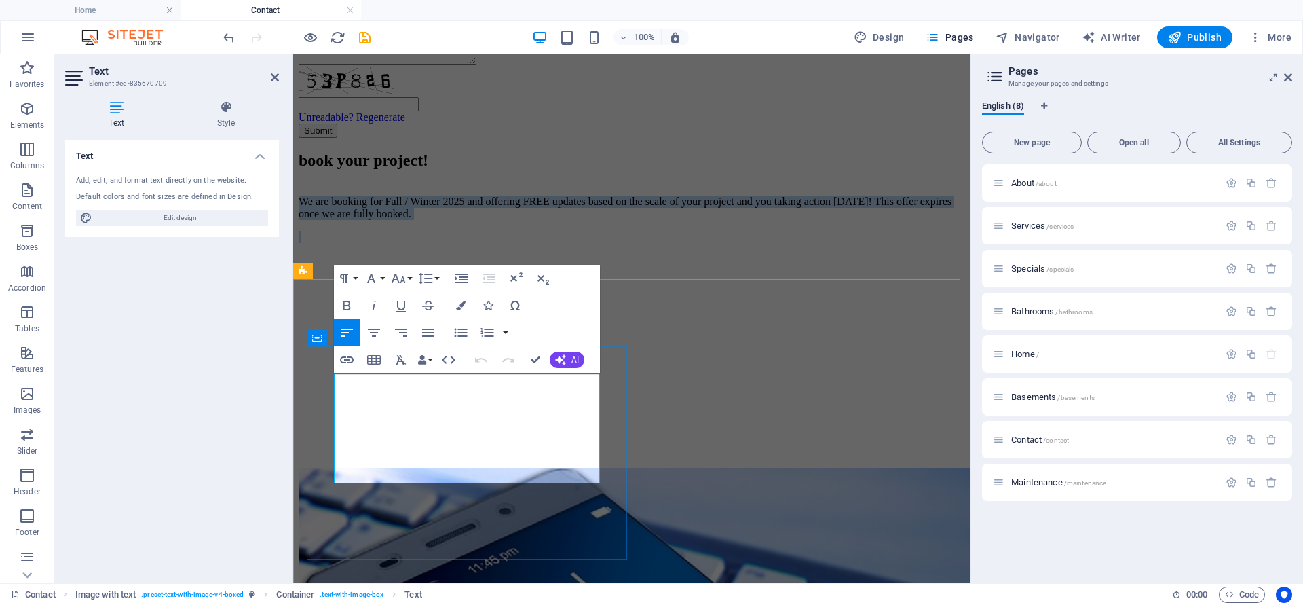
drag, startPoint x: 336, startPoint y: 400, endPoint x: 542, endPoint y: 473, distance: 218.7
click at [542, 243] on div "We are booking for Fall / Winter 2025 and offering FREE updates based on the sc…" at bounding box center [632, 213] width 666 height 60
click at [542, 243] on p at bounding box center [632, 237] width 666 height 12
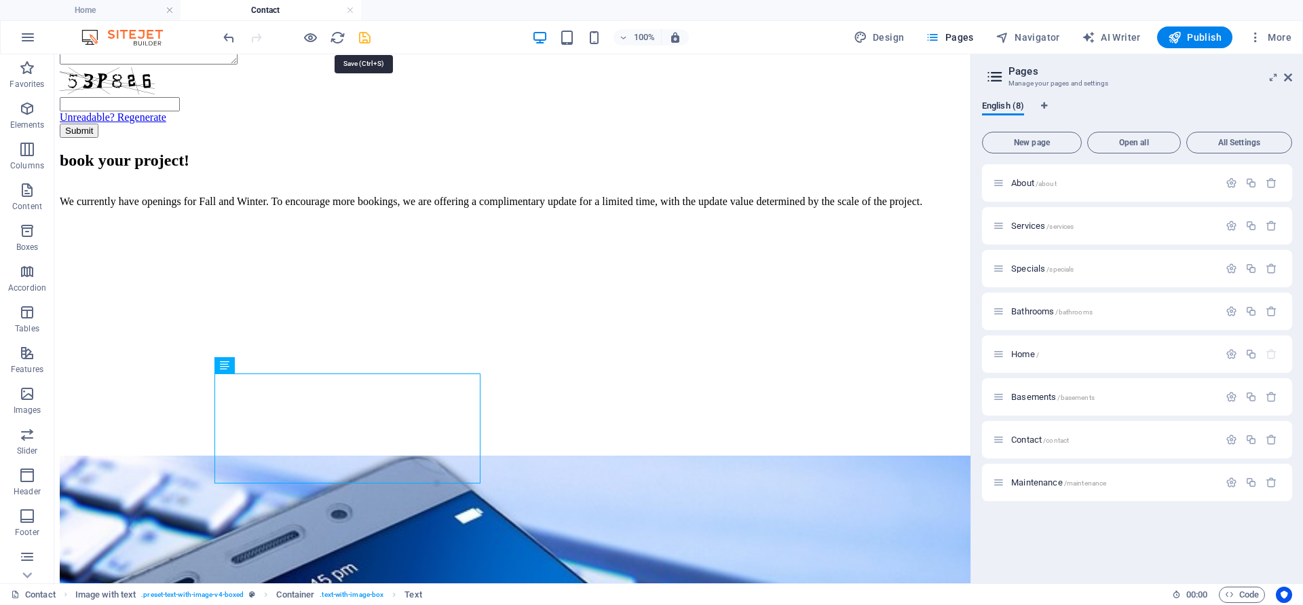
click at [367, 33] on icon "save" at bounding box center [365, 38] width 16 height 16
select select
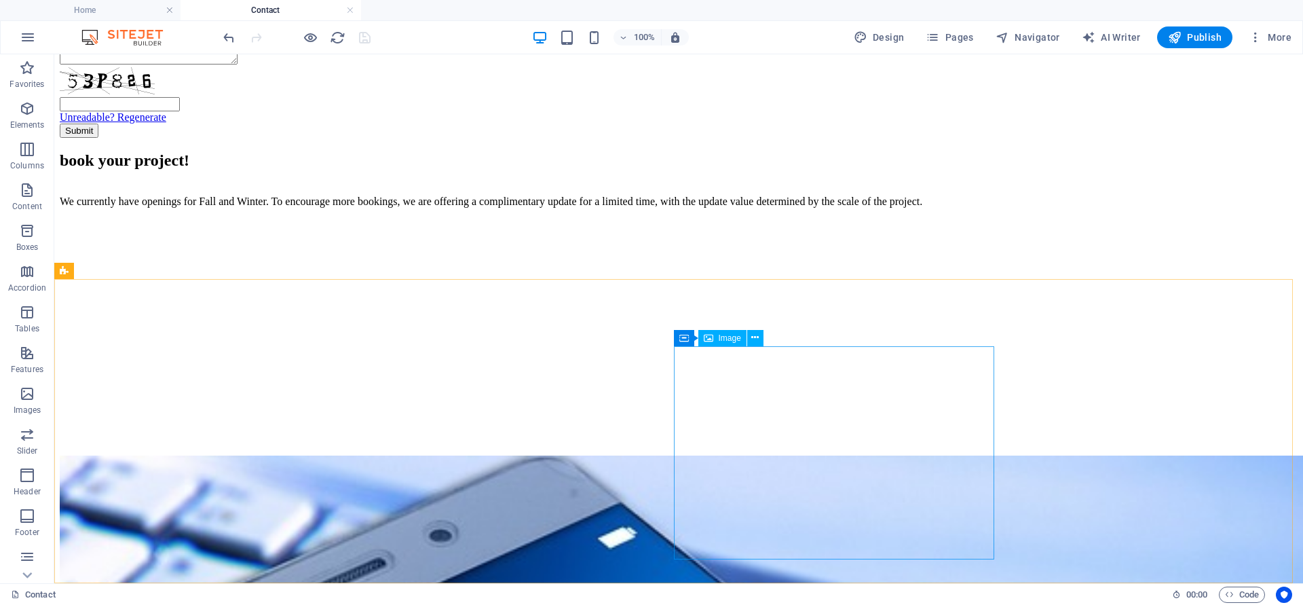
click at [722, 339] on span "Image" at bounding box center [730, 338] width 22 height 8
click at [727, 337] on span "Image" at bounding box center [730, 338] width 22 height 8
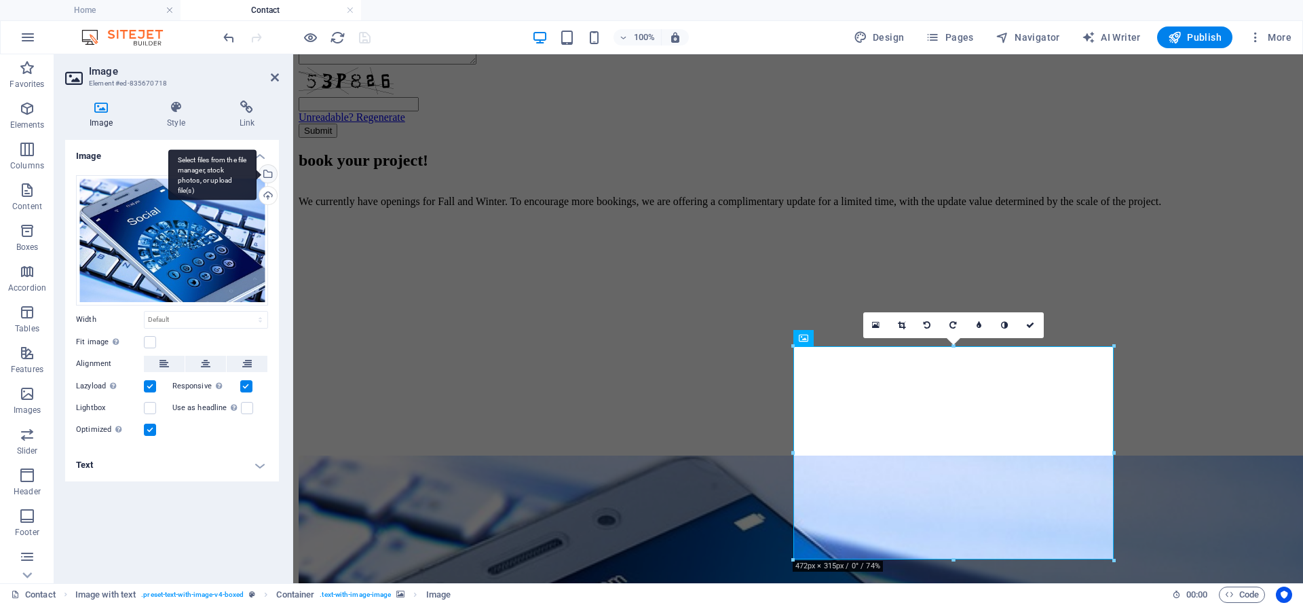
click at [267, 174] on div "Select files from the file manager, stock photos, or upload file(s)" at bounding box center [267, 175] width 20 height 20
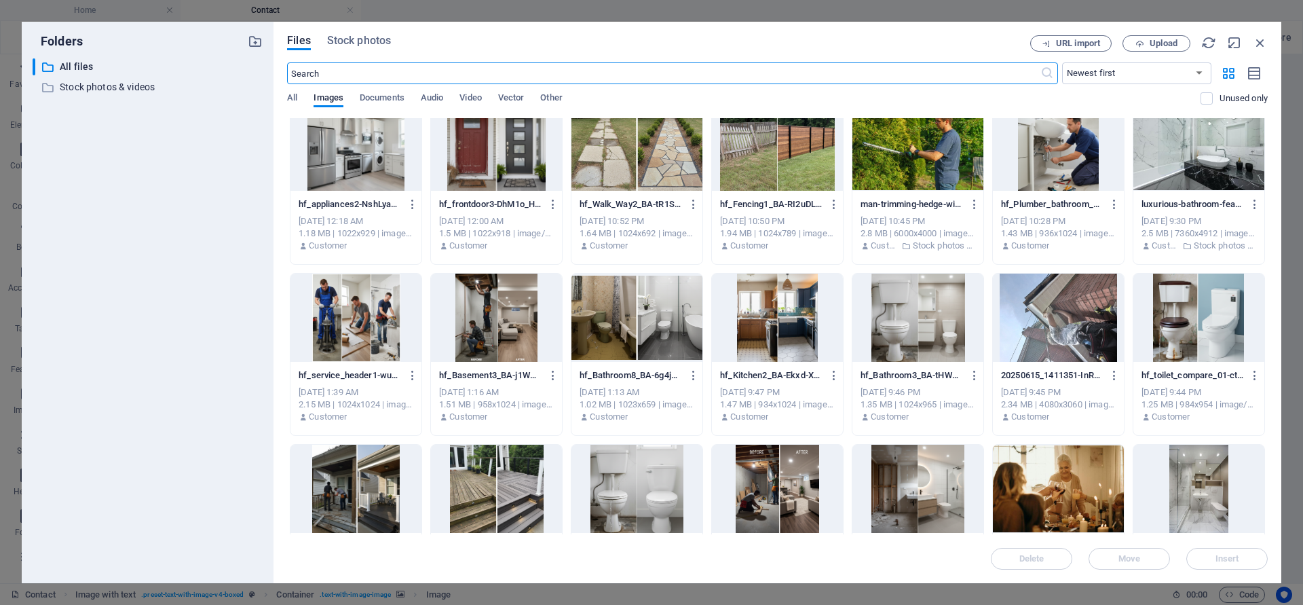
scroll to position [187, 0]
click at [643, 337] on div at bounding box center [636, 318] width 131 height 88
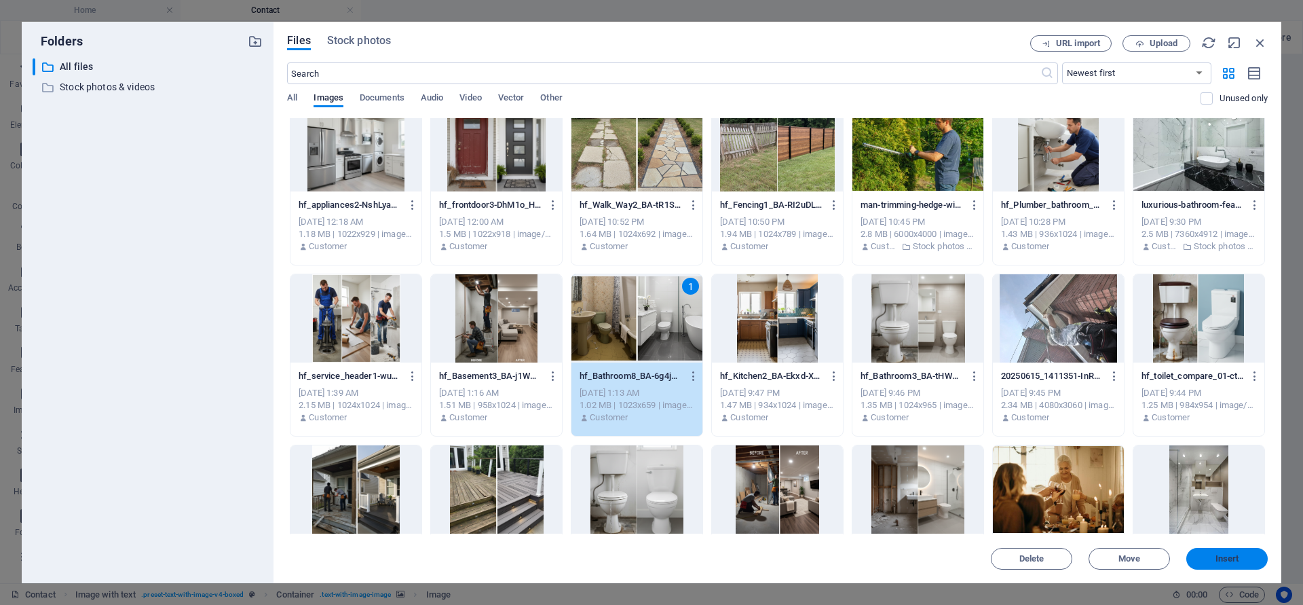
click at [1236, 555] on span "Insert" at bounding box center [1227, 558] width 24 height 8
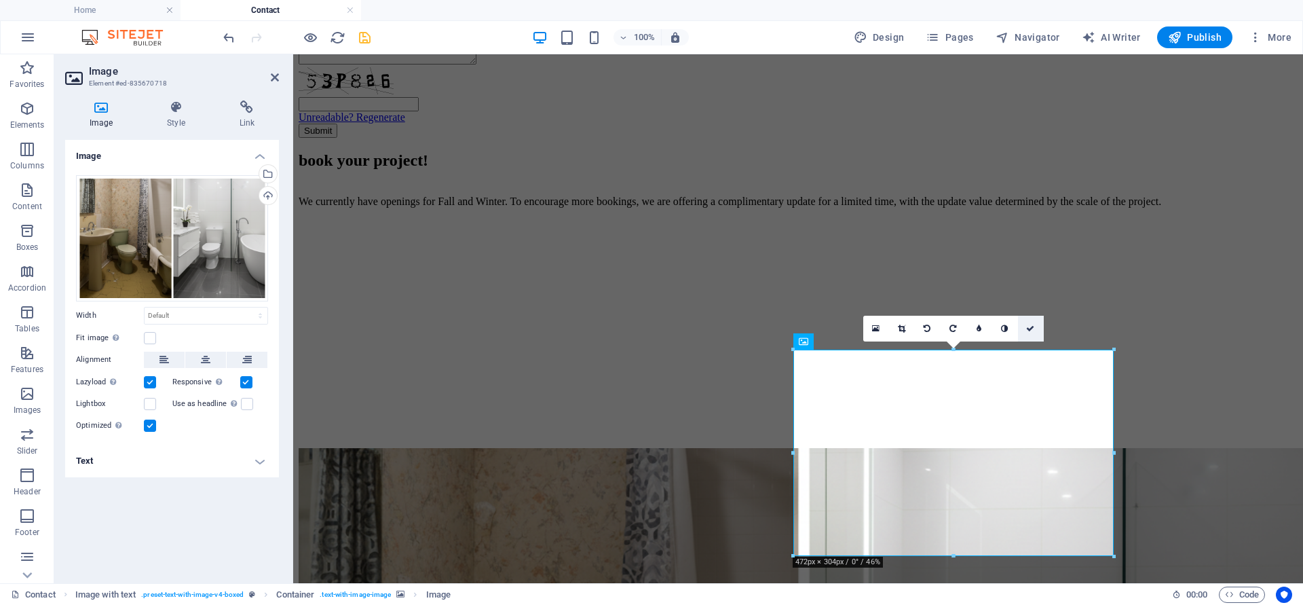
click at [1029, 323] on link at bounding box center [1031, 329] width 26 height 26
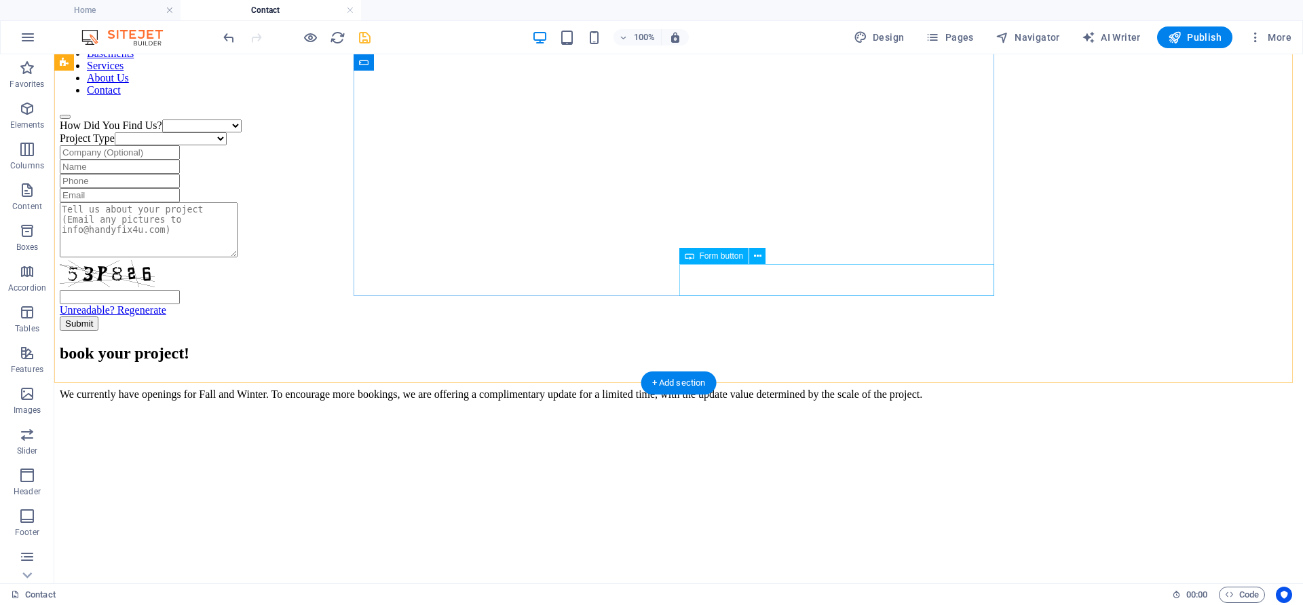
scroll to position [56, 0]
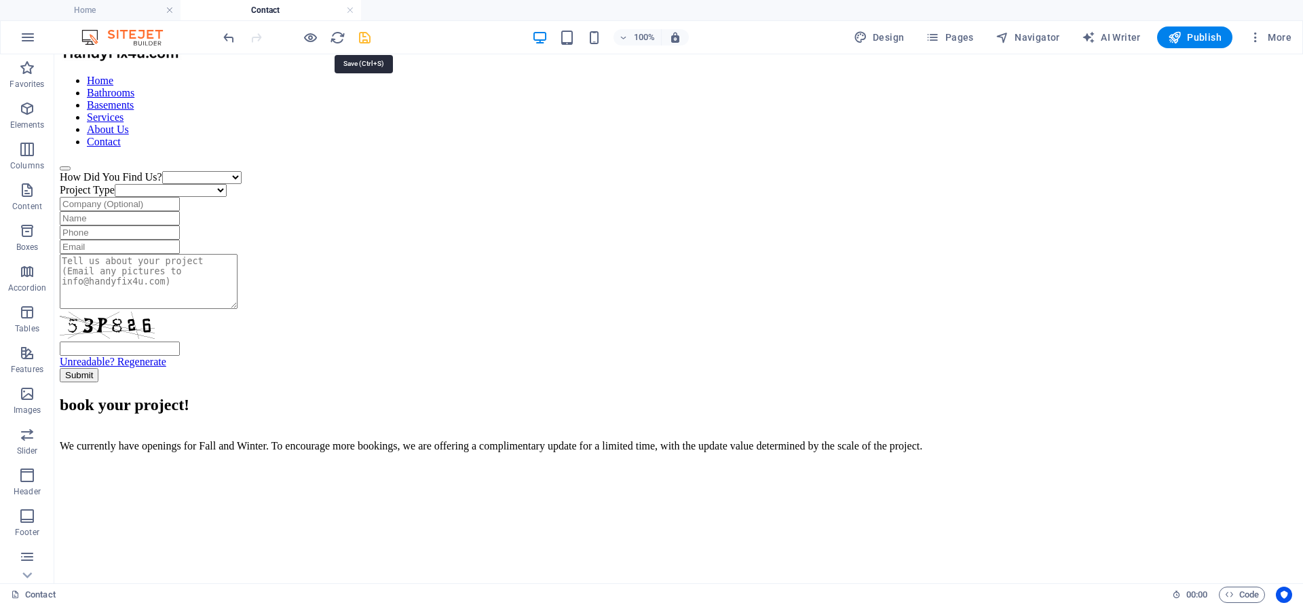
click at [360, 40] on icon "save" at bounding box center [365, 38] width 16 height 16
select select
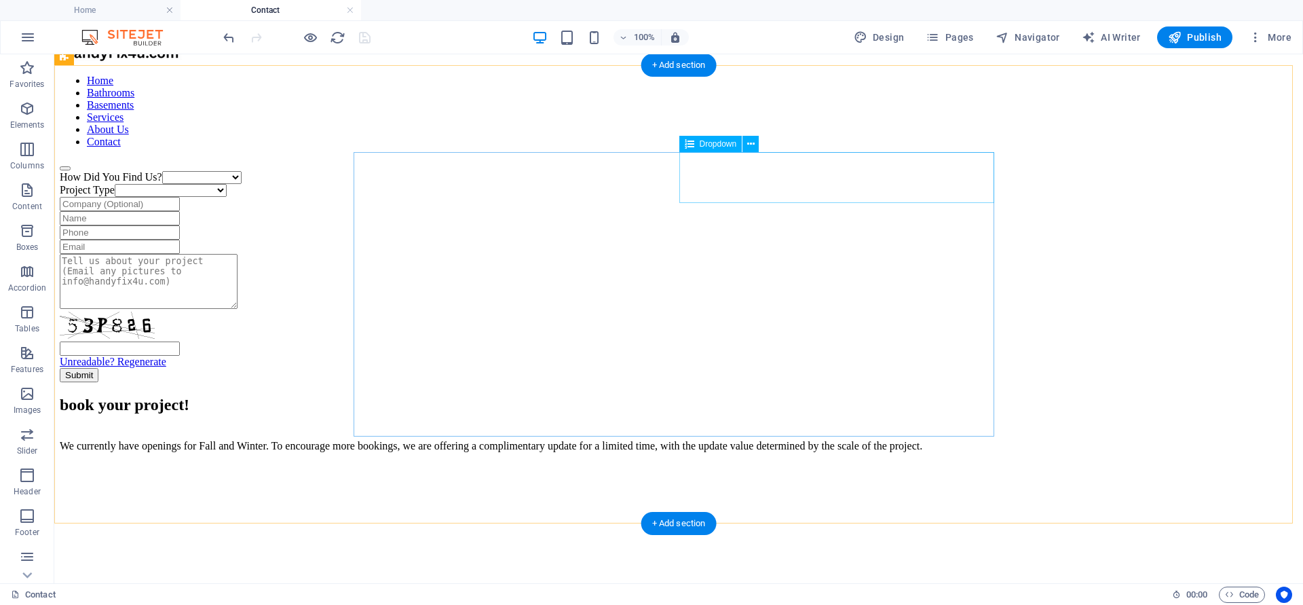
scroll to position [300, 0]
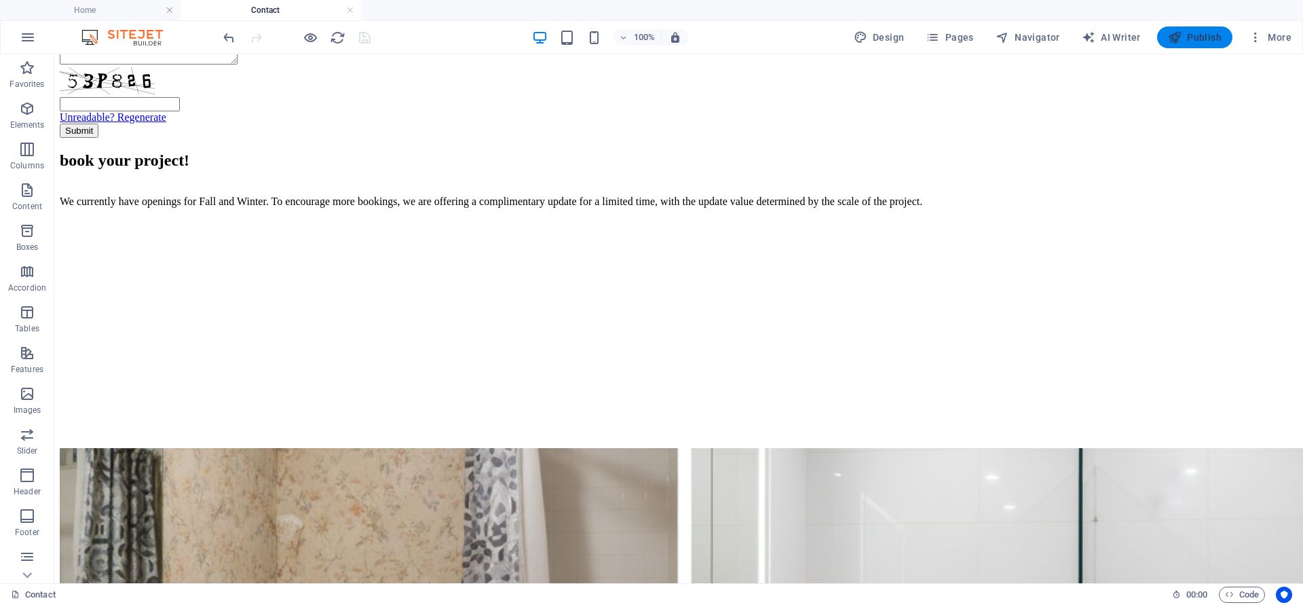
click at [1191, 39] on span "Publish" at bounding box center [1195, 38] width 54 height 14
